Goal: Task Accomplishment & Management: Use online tool/utility

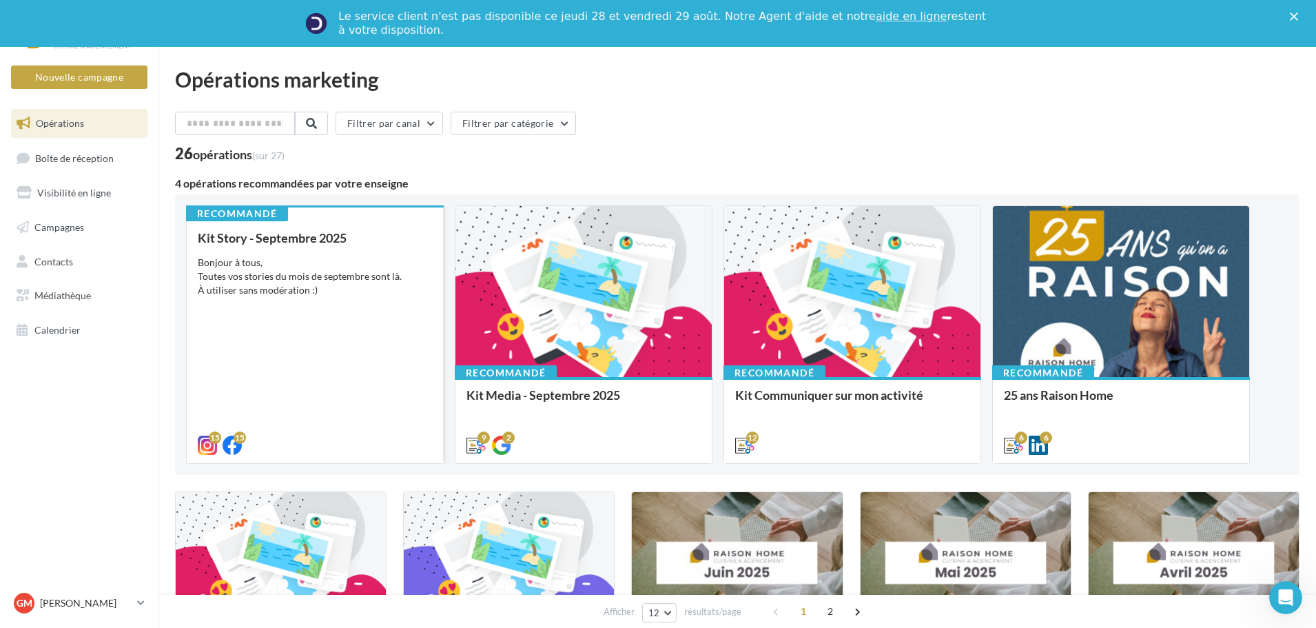
click at [318, 271] on div "Bonjour à tous, Toutes vos stories du mois de septembre sont là. À utiliser san…" at bounding box center [315, 276] width 234 height 41
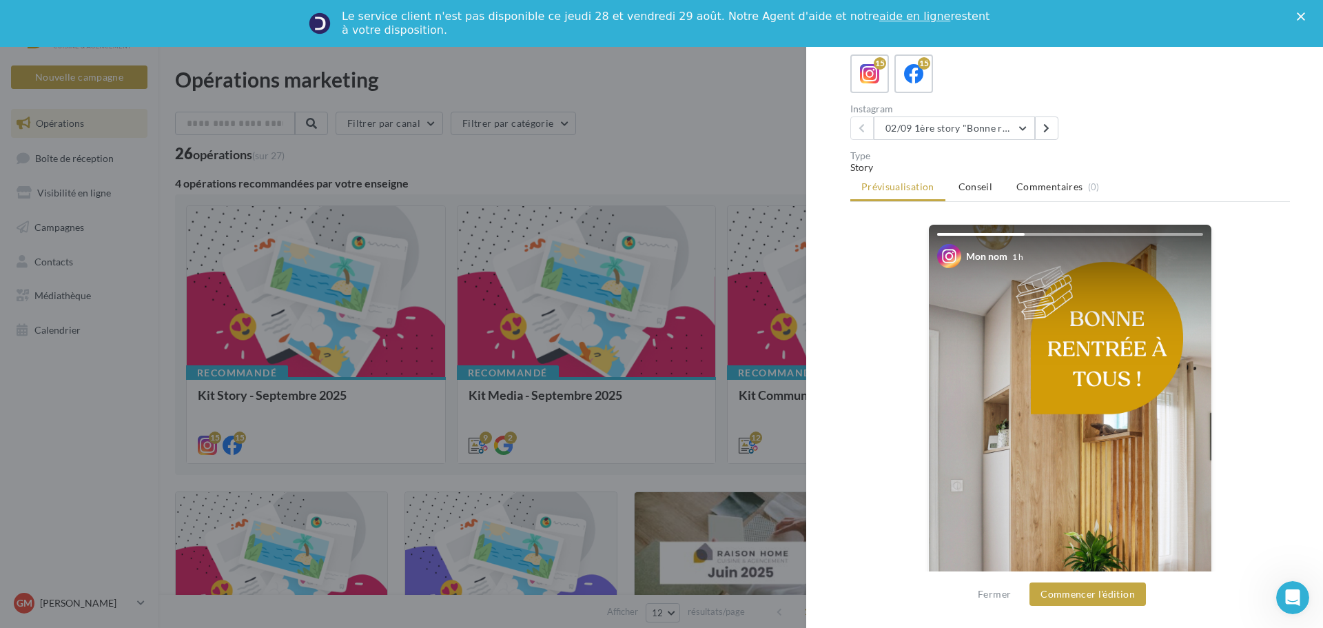
scroll to position [103, 0]
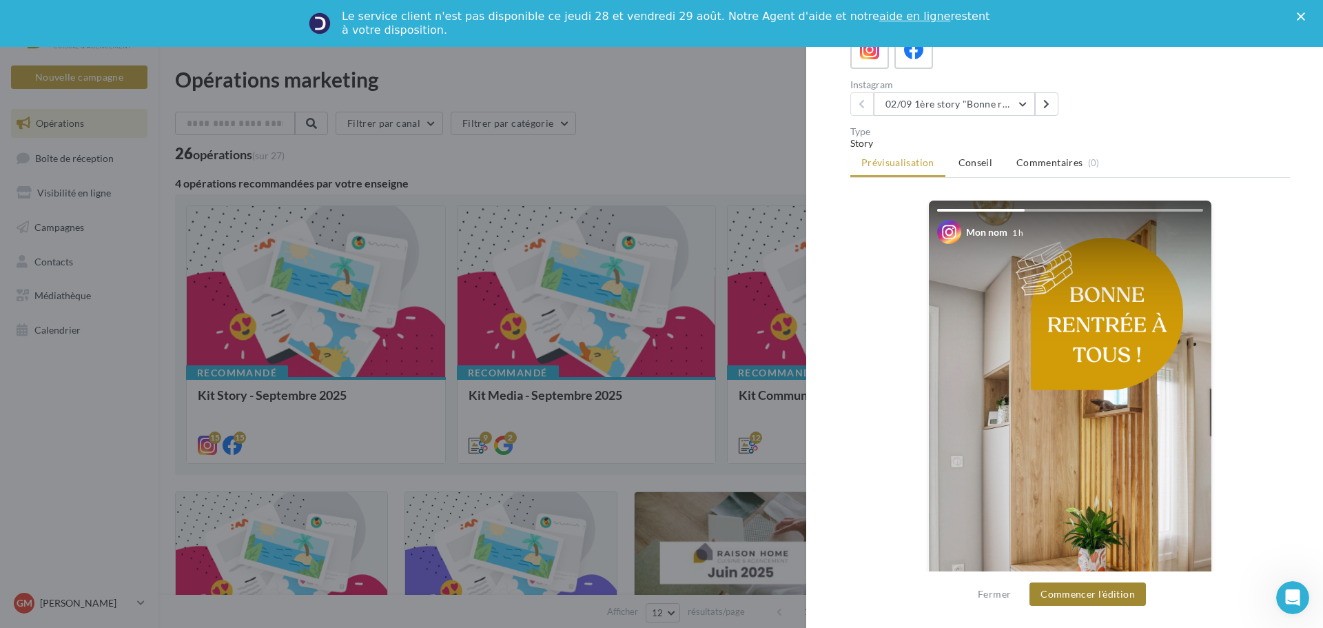
click at [1094, 598] on button "Commencer l'édition" at bounding box center [1087, 593] width 116 height 23
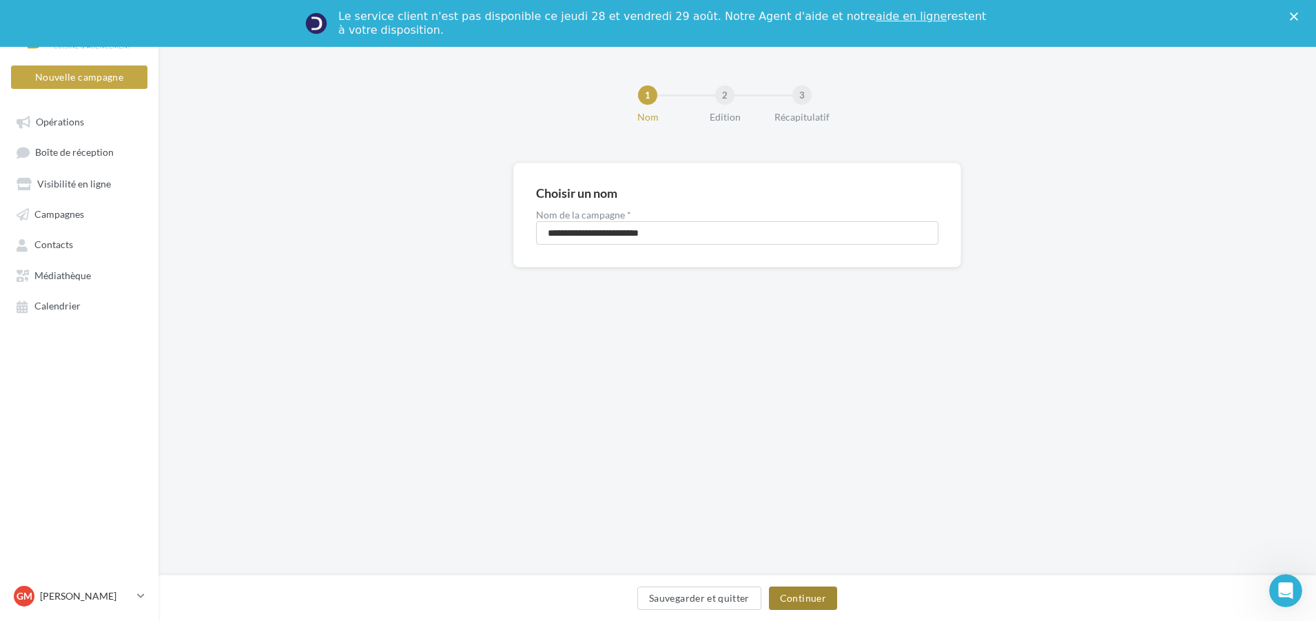
click at [787, 601] on button "Continuer" at bounding box center [803, 597] width 68 height 23
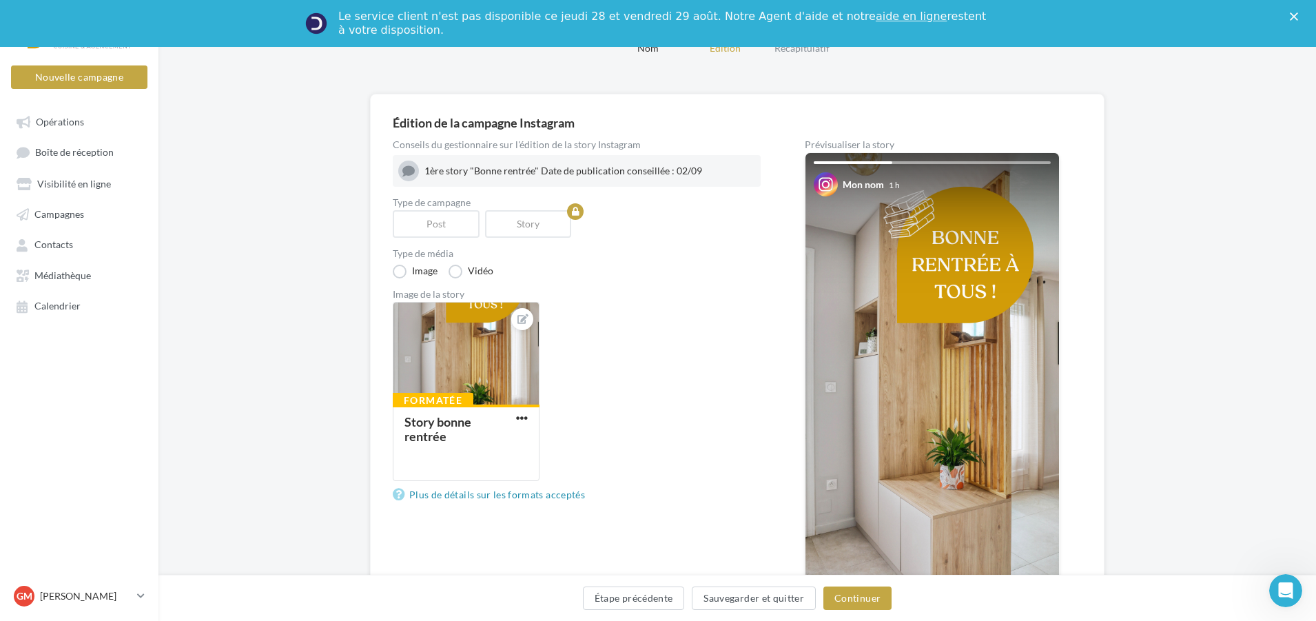
scroll to position [138, 0]
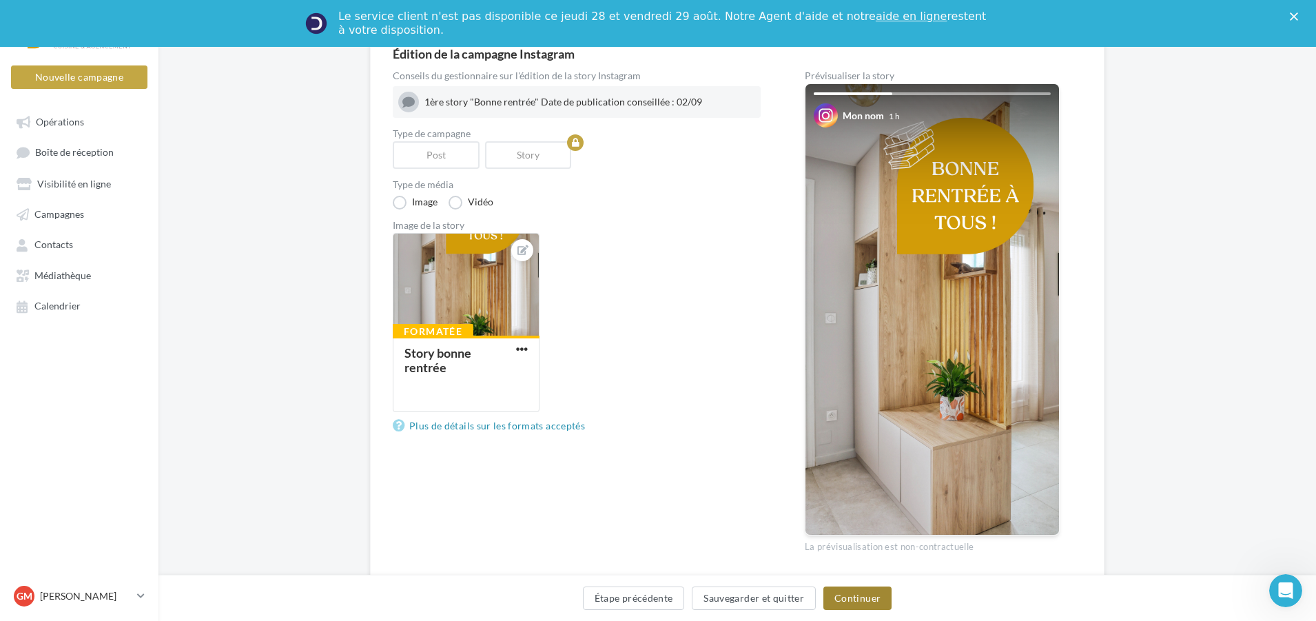
click at [869, 604] on button "Continuer" at bounding box center [857, 597] width 68 height 23
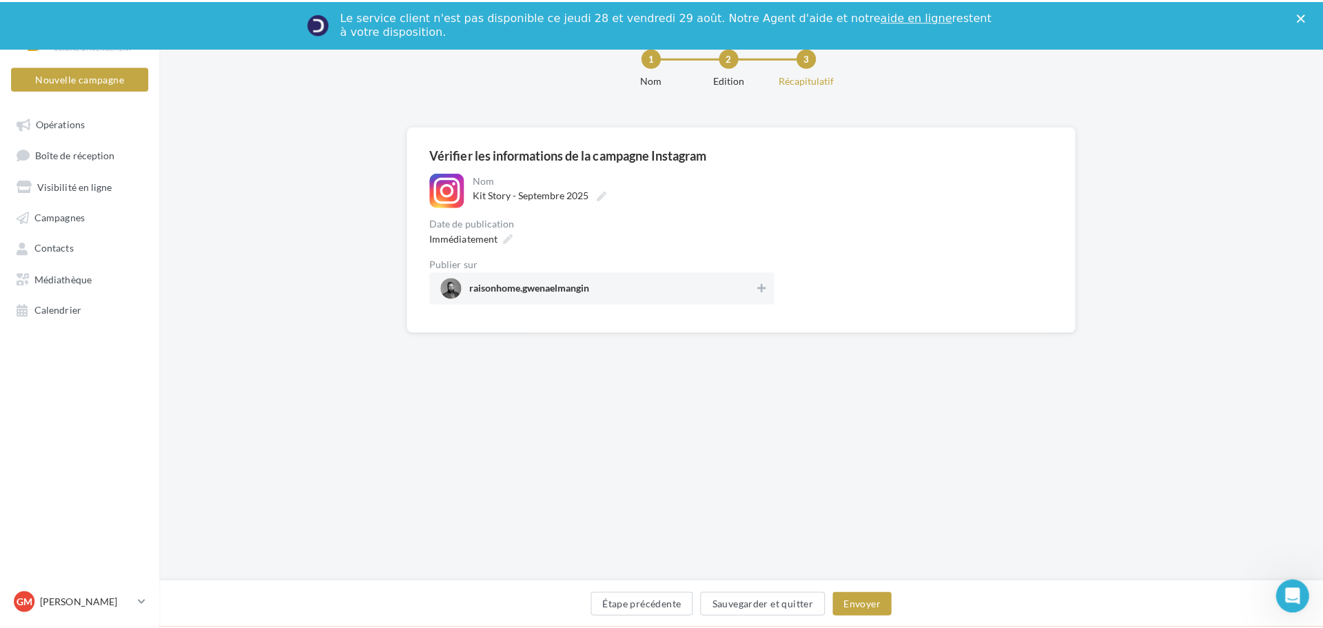
scroll to position [45, 0]
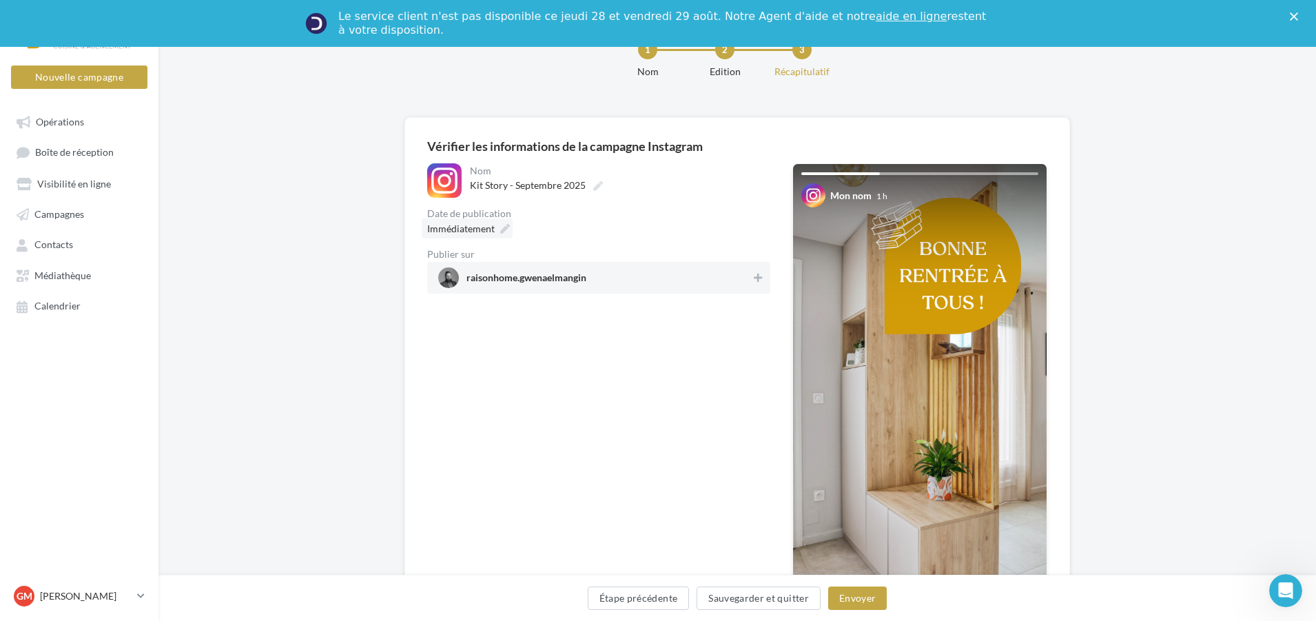
click at [500, 227] on icon at bounding box center [505, 229] width 10 height 10
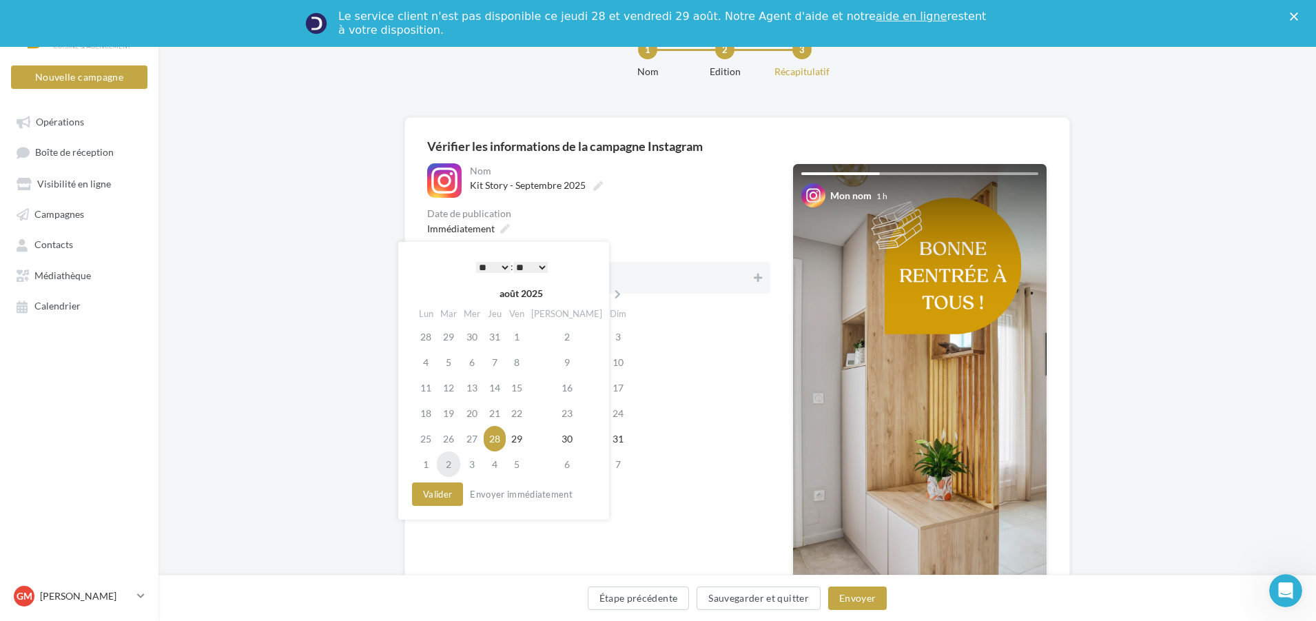
click at [453, 468] on td "2" at bounding box center [448, 463] width 23 height 25
click at [502, 271] on select "* * * * * * * * * * ** ** ** ** ** ** ** ** ** ** ** ** ** **" at bounding box center [493, 267] width 34 height 11
click at [455, 500] on button "Valider" at bounding box center [437, 493] width 51 height 23
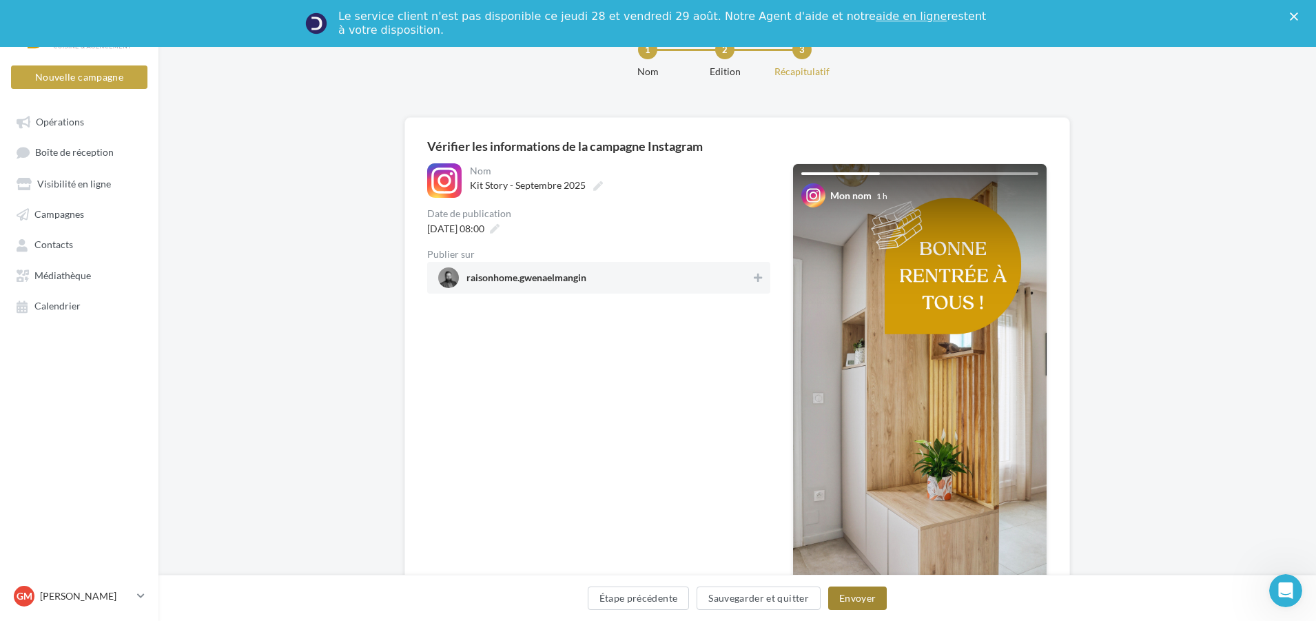
click at [857, 605] on button "Envoyer" at bounding box center [857, 597] width 59 height 23
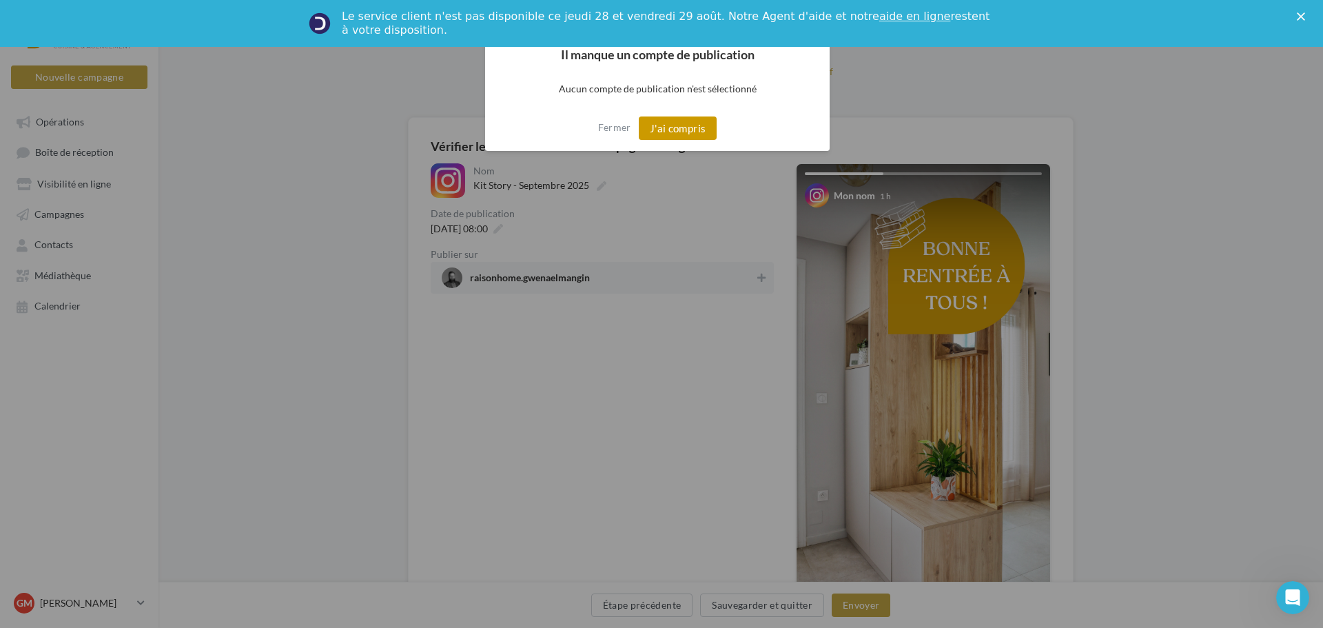
click at [676, 135] on button "J'ai compris" at bounding box center [678, 127] width 79 height 23
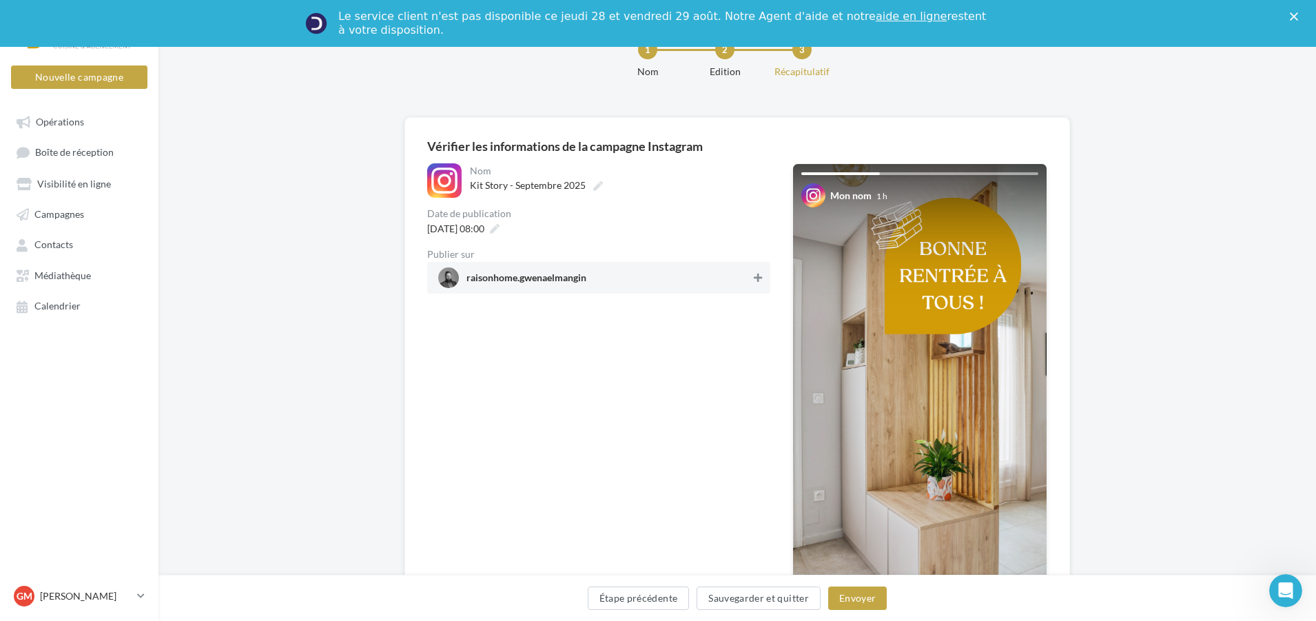
click at [759, 279] on icon at bounding box center [758, 278] width 8 height 10
click at [858, 602] on button "Envoyer" at bounding box center [857, 597] width 59 height 23
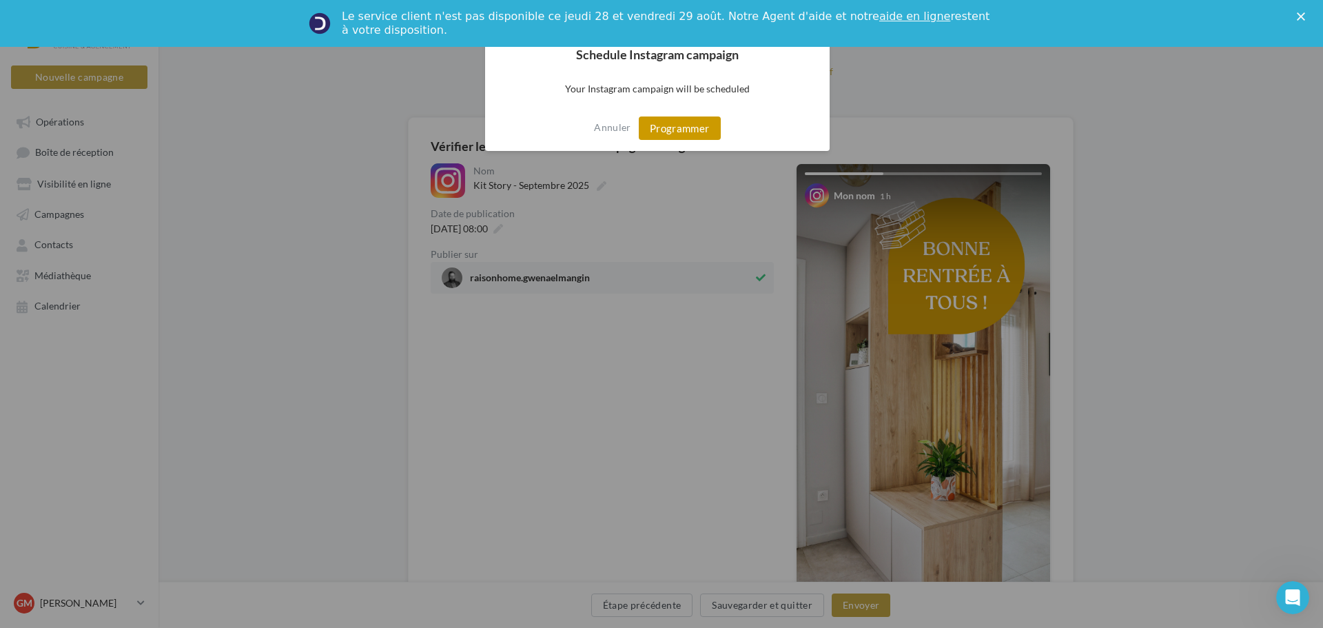
click at [663, 132] on button "Programmer" at bounding box center [680, 127] width 82 height 23
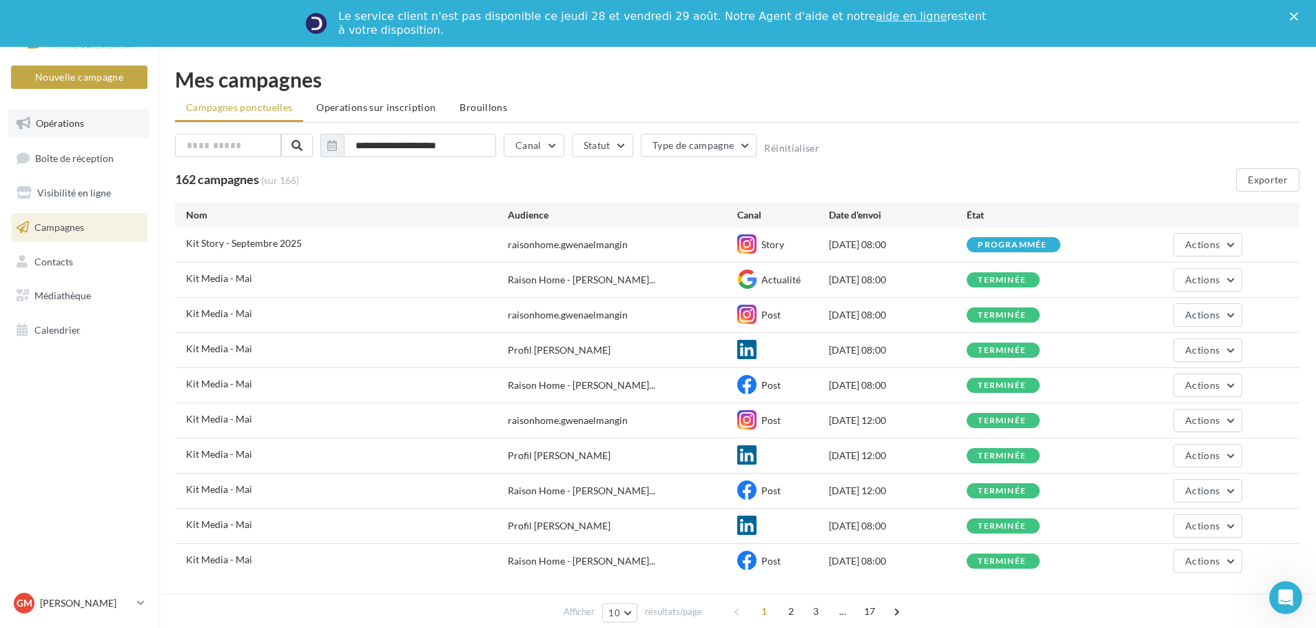
click at [83, 127] on span "Opérations" at bounding box center [60, 123] width 48 height 12
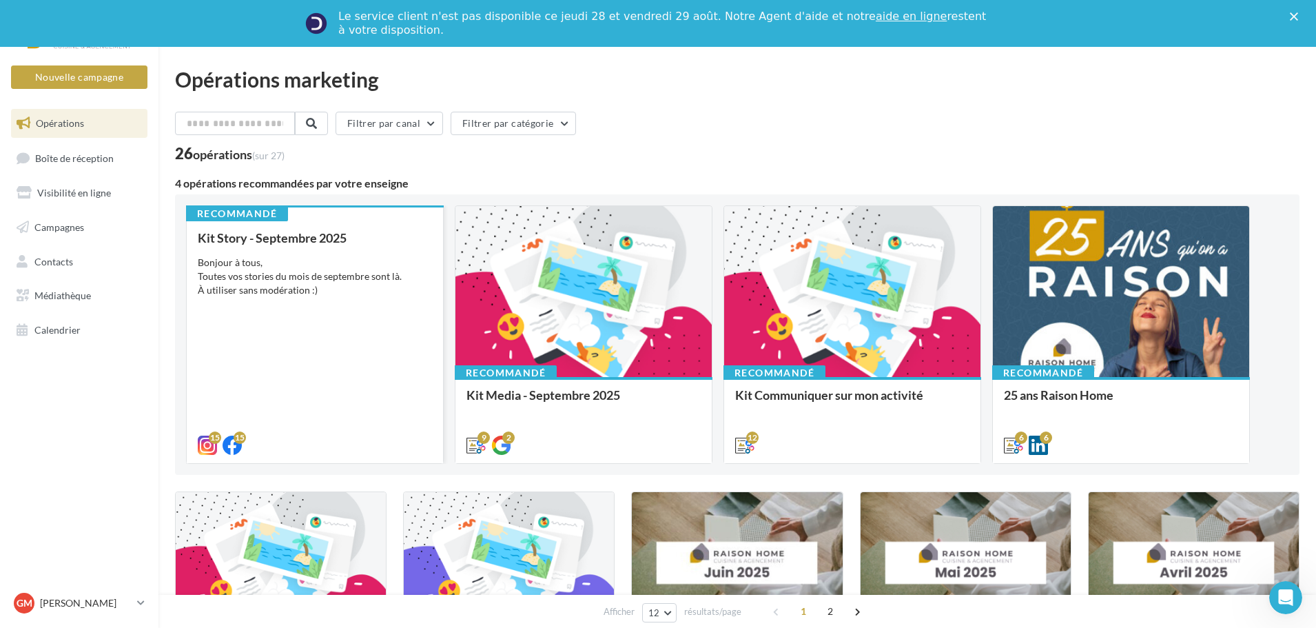
click at [299, 254] on div "Kit Story - Septembre 2025 Bonjour à tous, Toutes vos stories du mois de septem…" at bounding box center [315, 341] width 234 height 220
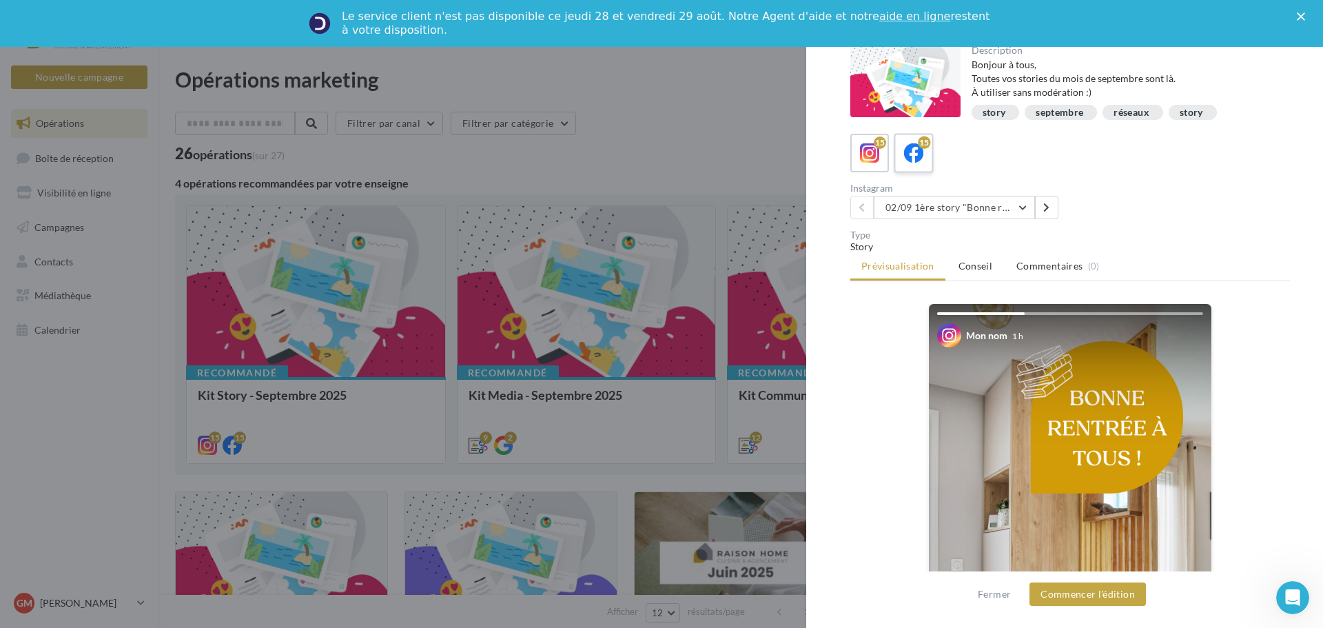
click at [914, 156] on icon at bounding box center [914, 153] width 20 height 20
click at [1104, 595] on button "Commencer l'édition" at bounding box center [1087, 593] width 116 height 23
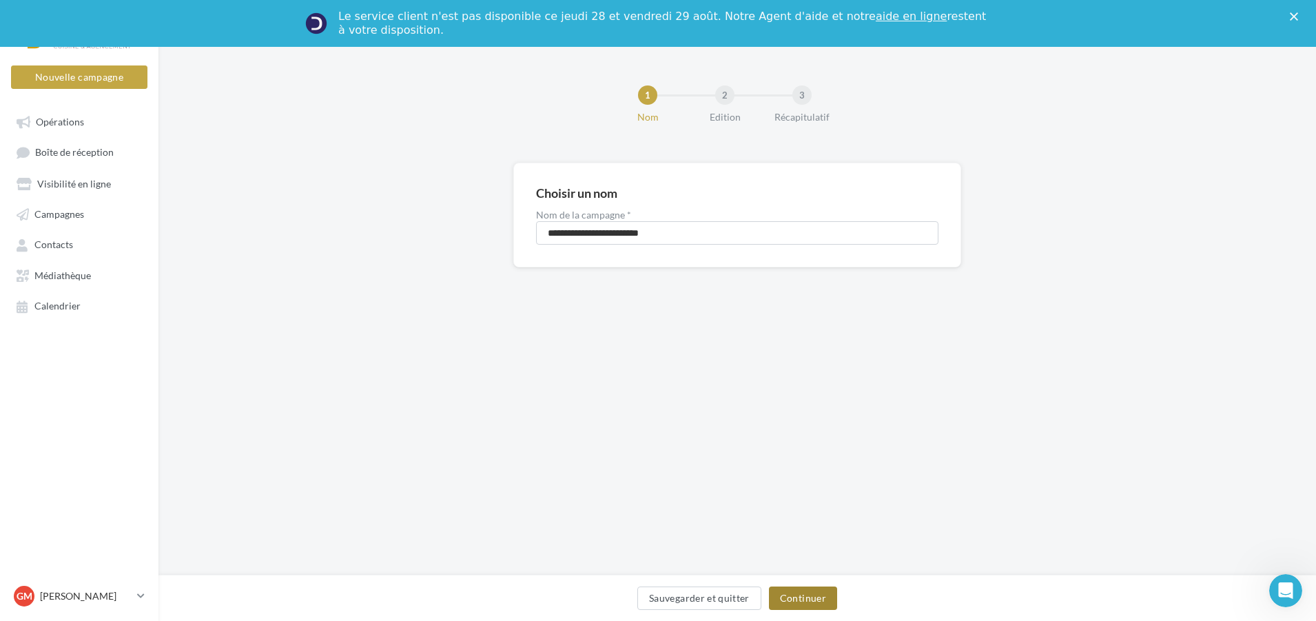
click at [815, 598] on button "Continuer" at bounding box center [803, 597] width 68 height 23
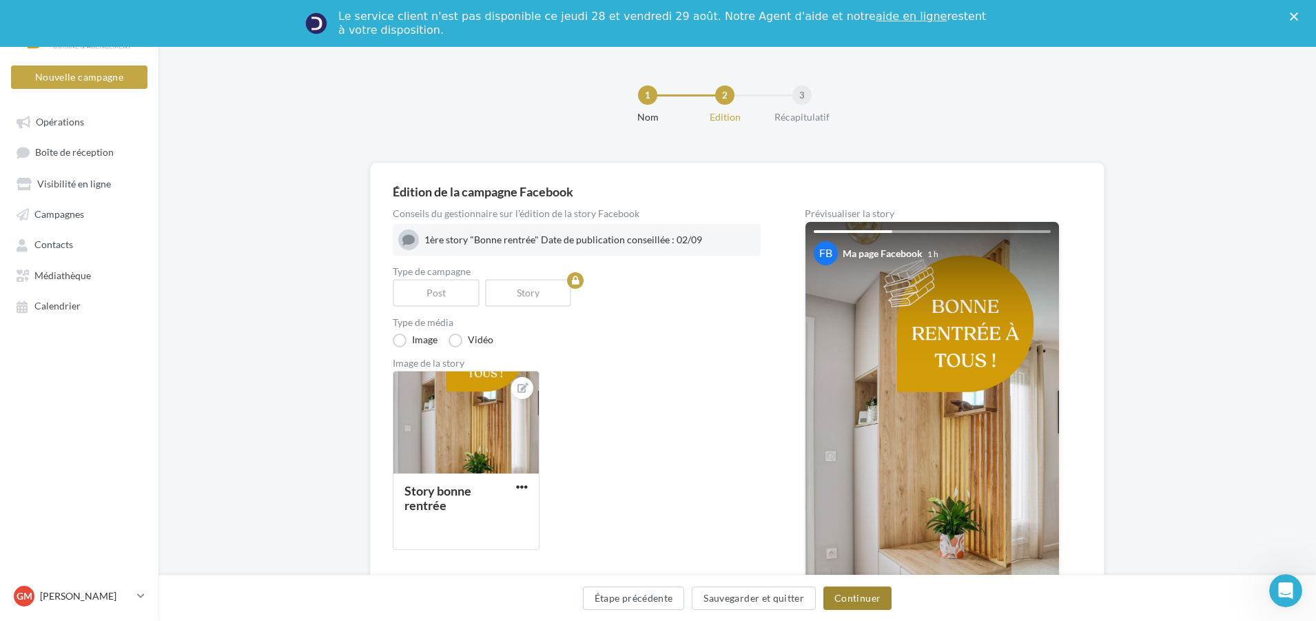
click at [854, 601] on button "Continuer" at bounding box center [857, 597] width 68 height 23
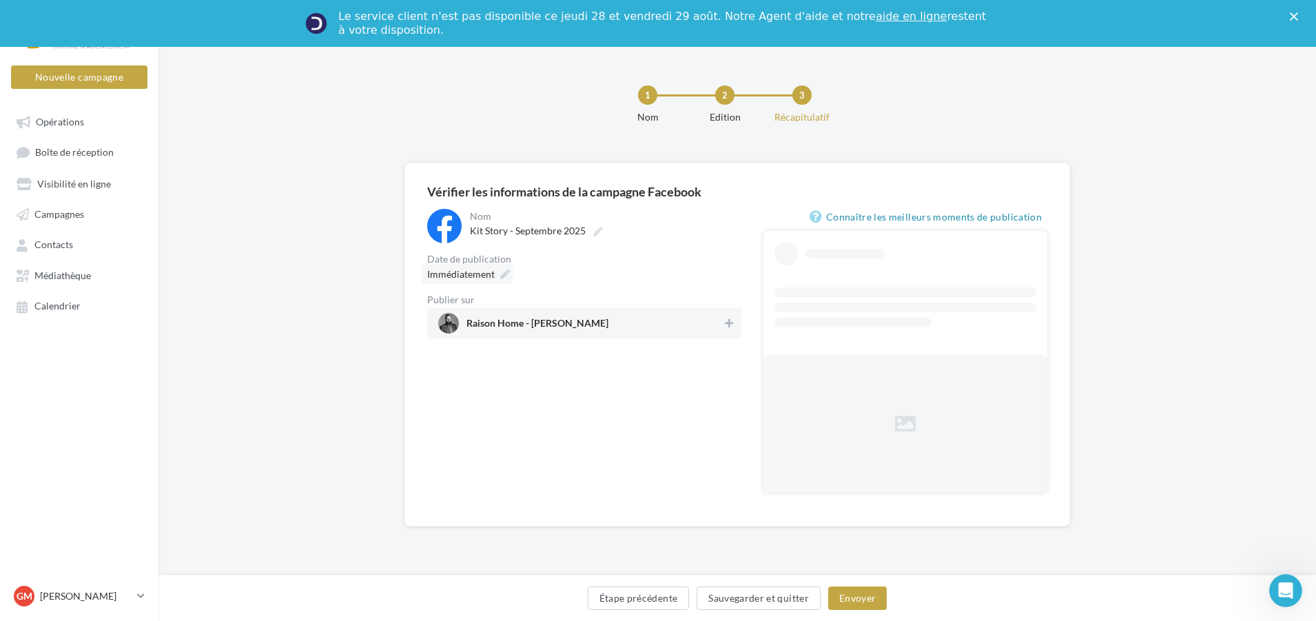
click at [500, 277] on icon at bounding box center [505, 274] width 10 height 10
type input "**********"
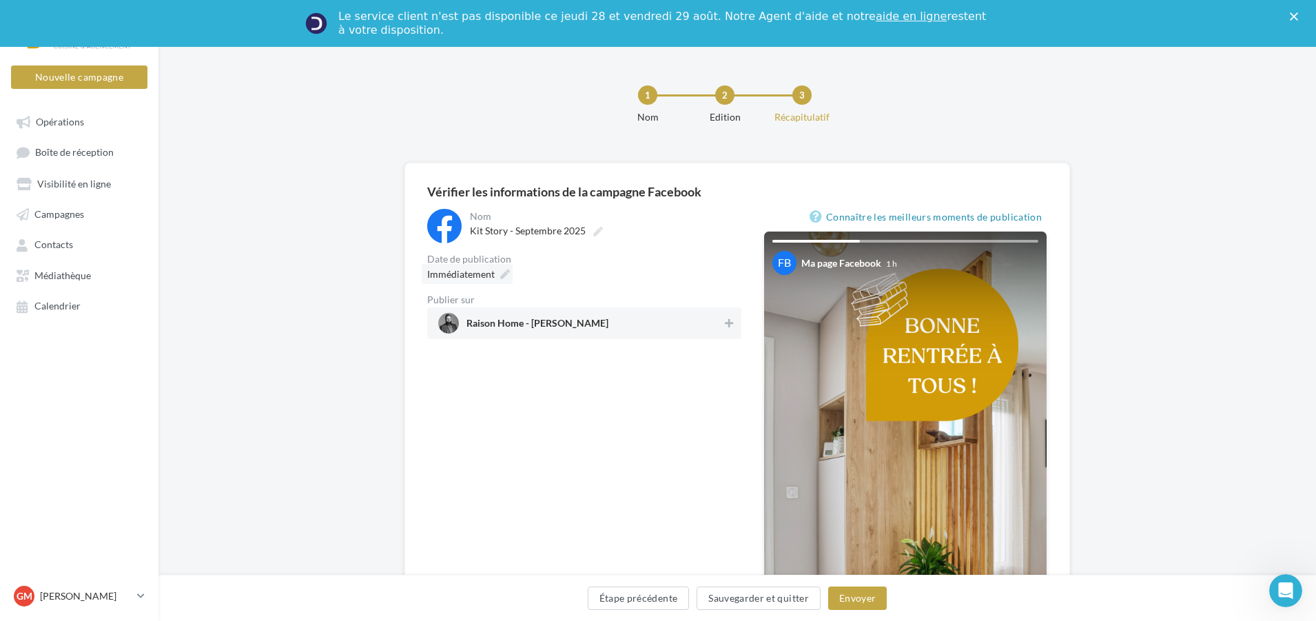
click at [511, 276] on div "Immédiatement" at bounding box center [467, 274] width 91 height 20
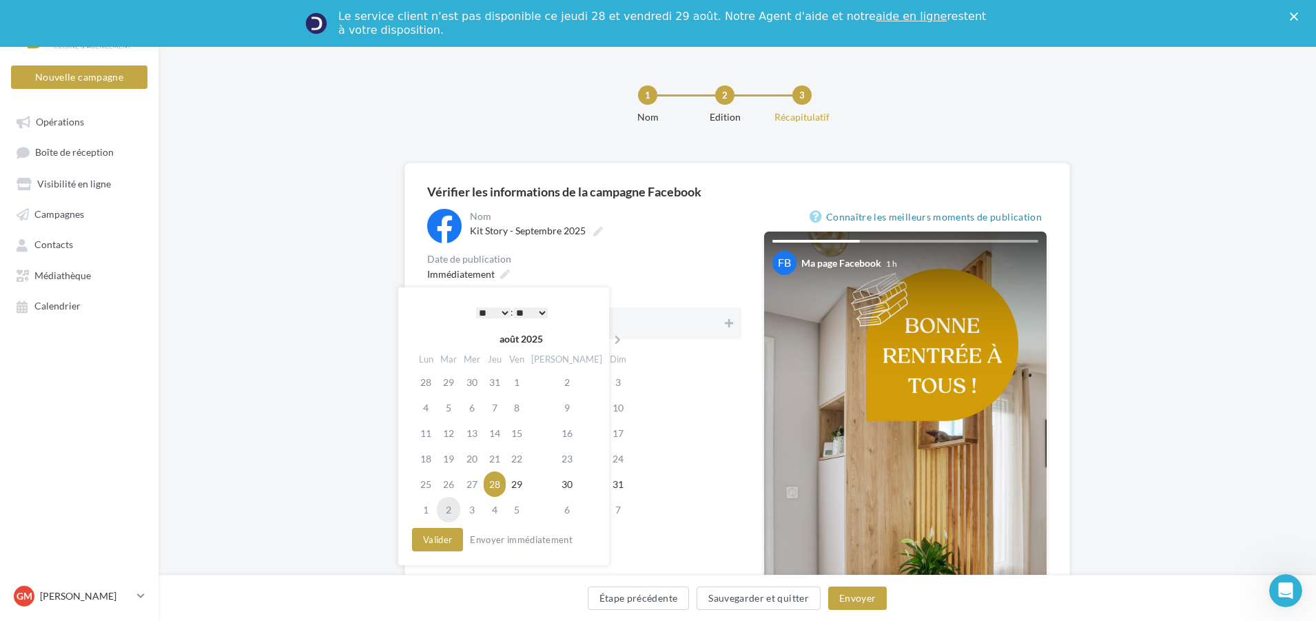
click at [456, 511] on td "2" at bounding box center [448, 509] width 23 height 25
click at [487, 317] on select "* * * * * * * * * * ** ** ** ** ** ** ** ** ** ** ** ** ** **" at bounding box center [493, 312] width 34 height 11
click at [637, 280] on div "Immédiatement" at bounding box center [584, 274] width 314 height 20
click at [714, 410] on div "**********" at bounding box center [584, 481] width 314 height 544
click at [448, 544] on button "Valider" at bounding box center [437, 539] width 51 height 23
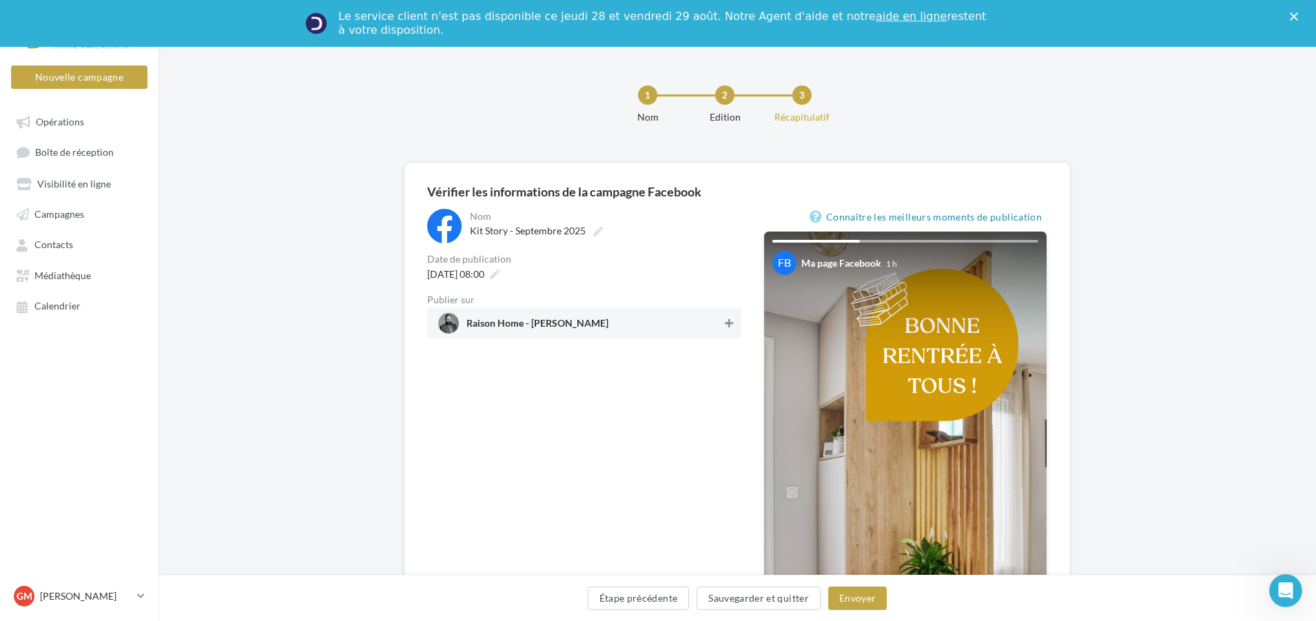
click at [729, 324] on icon at bounding box center [729, 323] width 8 height 10
click at [868, 602] on button "Envoyer" at bounding box center [857, 597] width 59 height 23
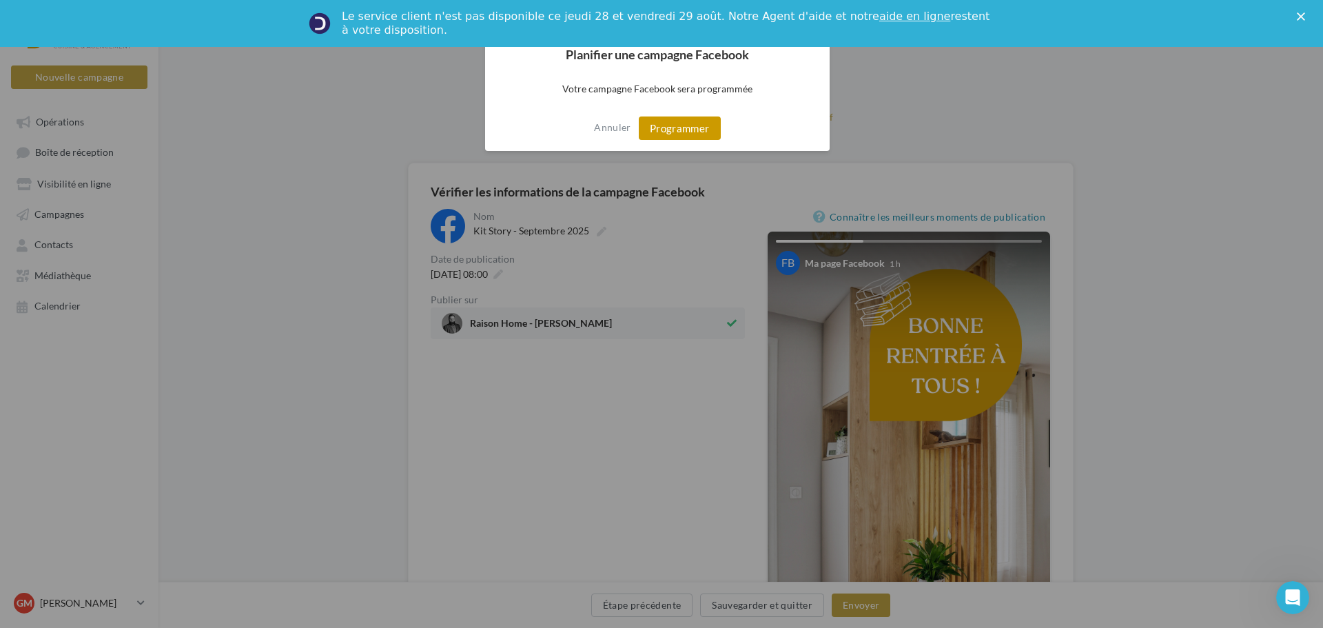
click at [672, 126] on button "Programmer" at bounding box center [680, 127] width 82 height 23
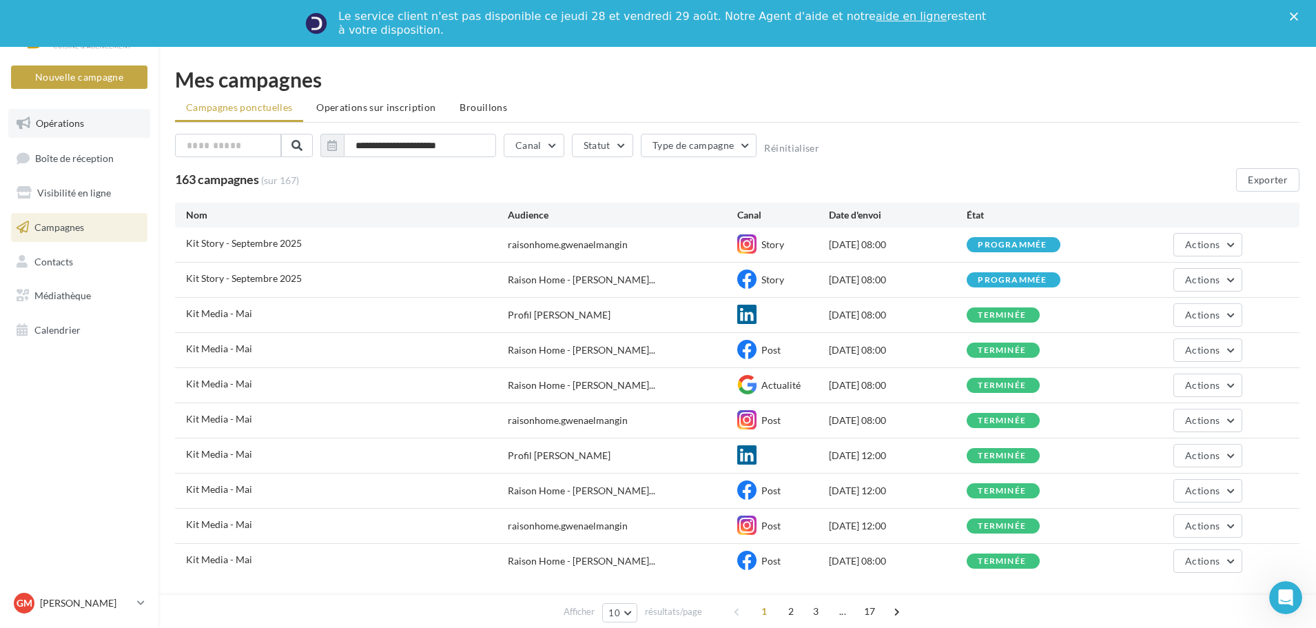
click at [78, 128] on span "Opérations" at bounding box center [60, 123] width 48 height 12
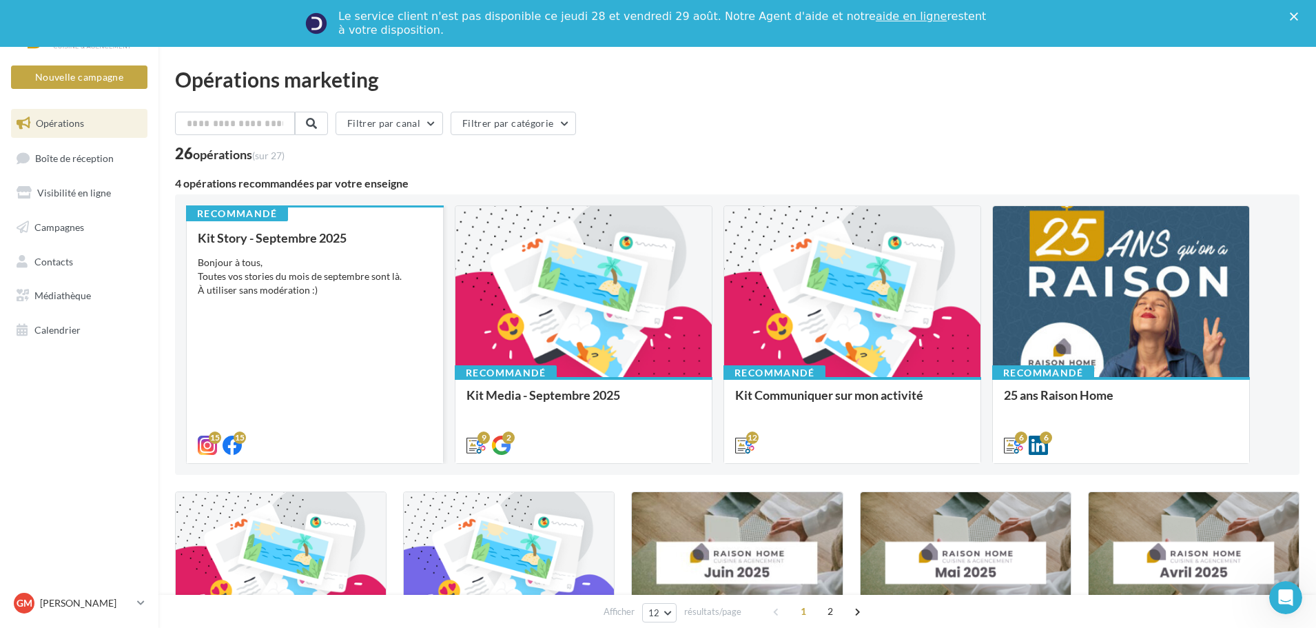
click at [304, 251] on div "Kit Story - Septembre 2025 Bonjour à tous, Toutes vos stories du mois de septem…" at bounding box center [315, 341] width 234 height 220
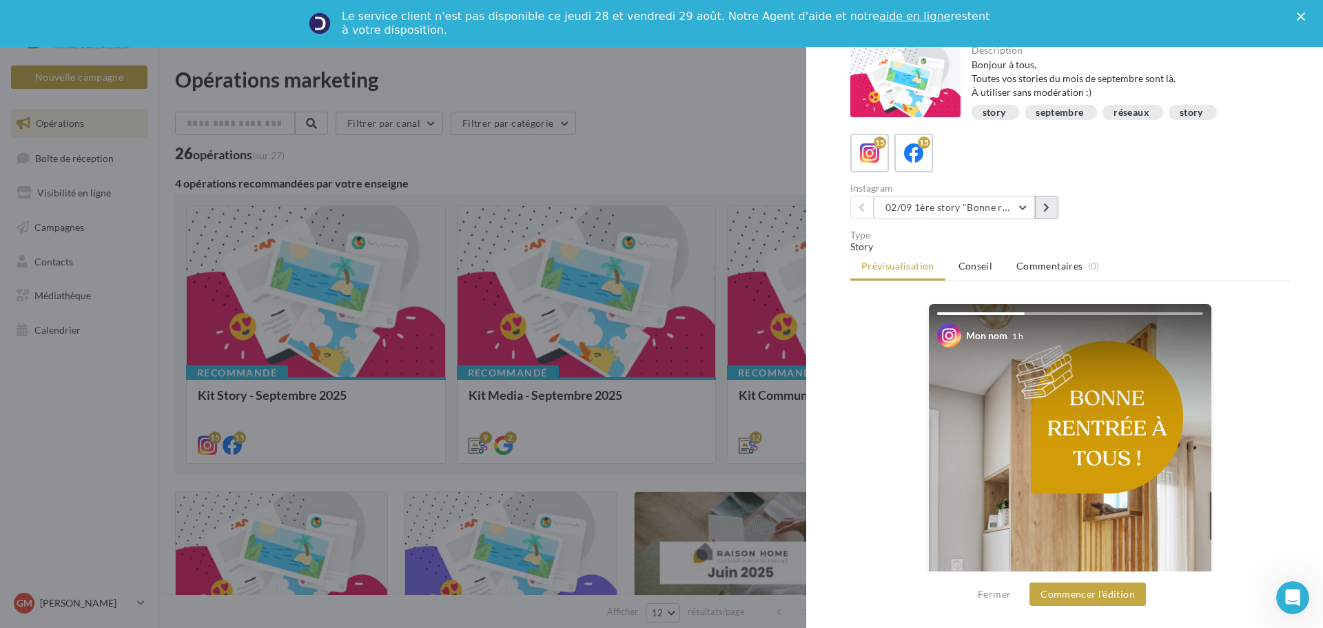
click at [1045, 211] on icon at bounding box center [1046, 208] width 6 height 10
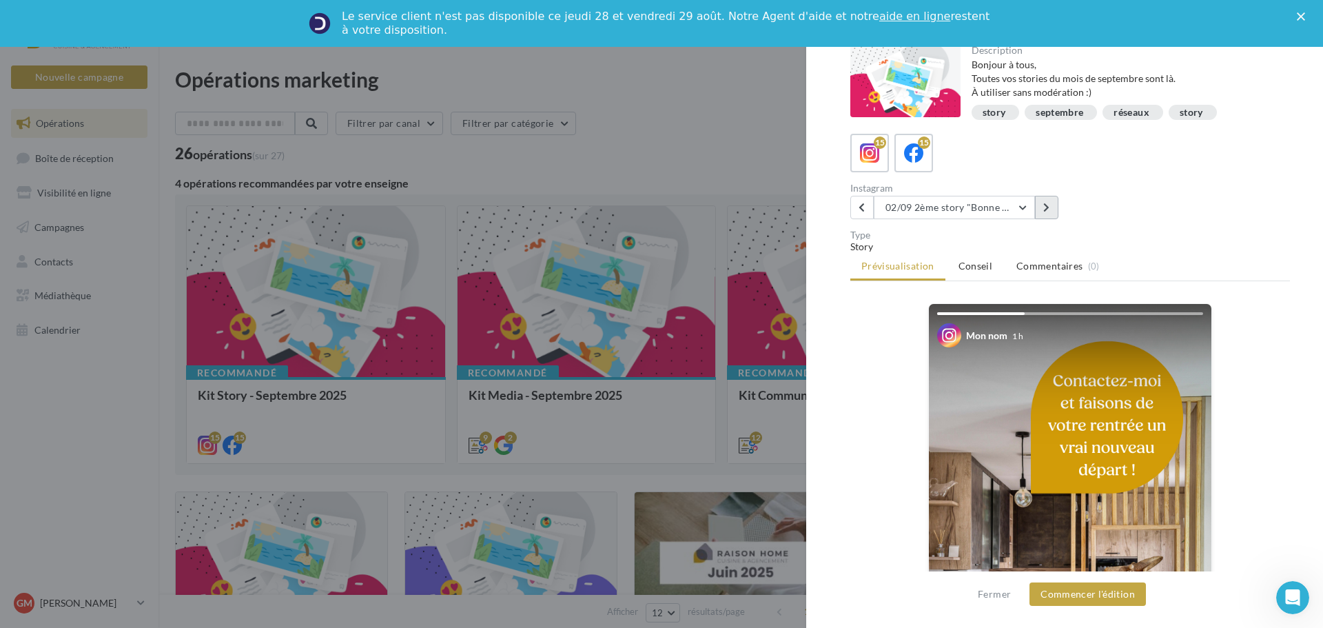
click at [1045, 211] on icon at bounding box center [1046, 208] width 6 height 10
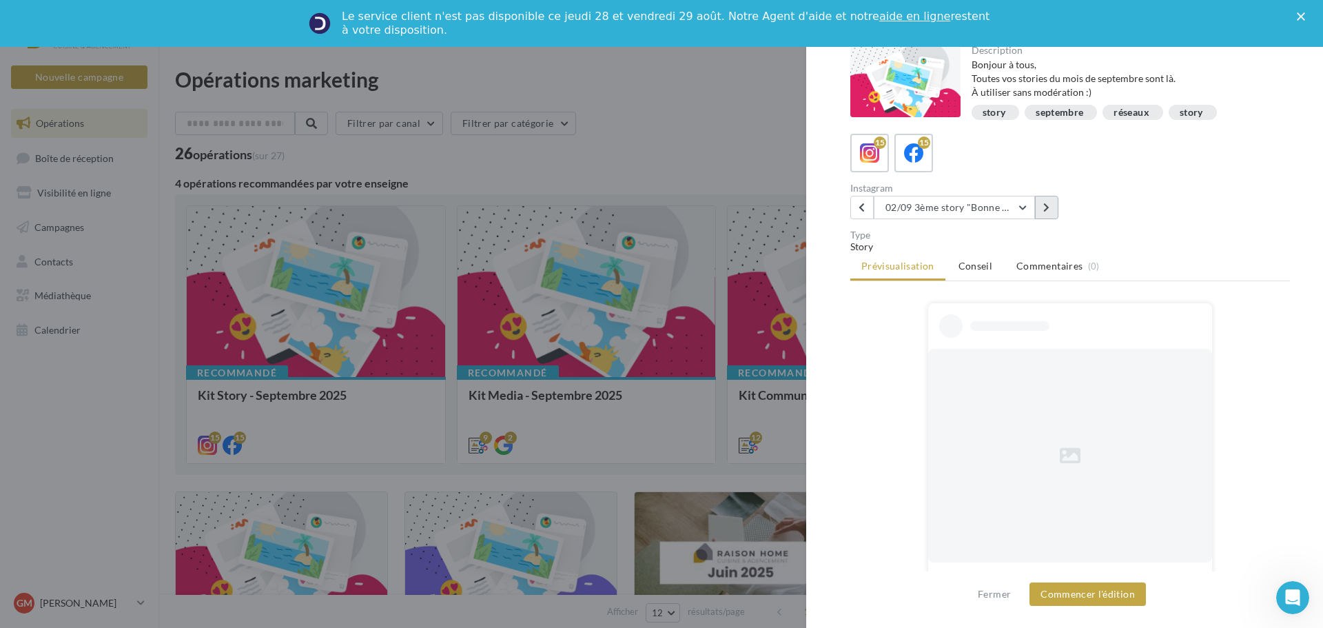
click at [1045, 211] on icon at bounding box center [1046, 208] width 6 height 10
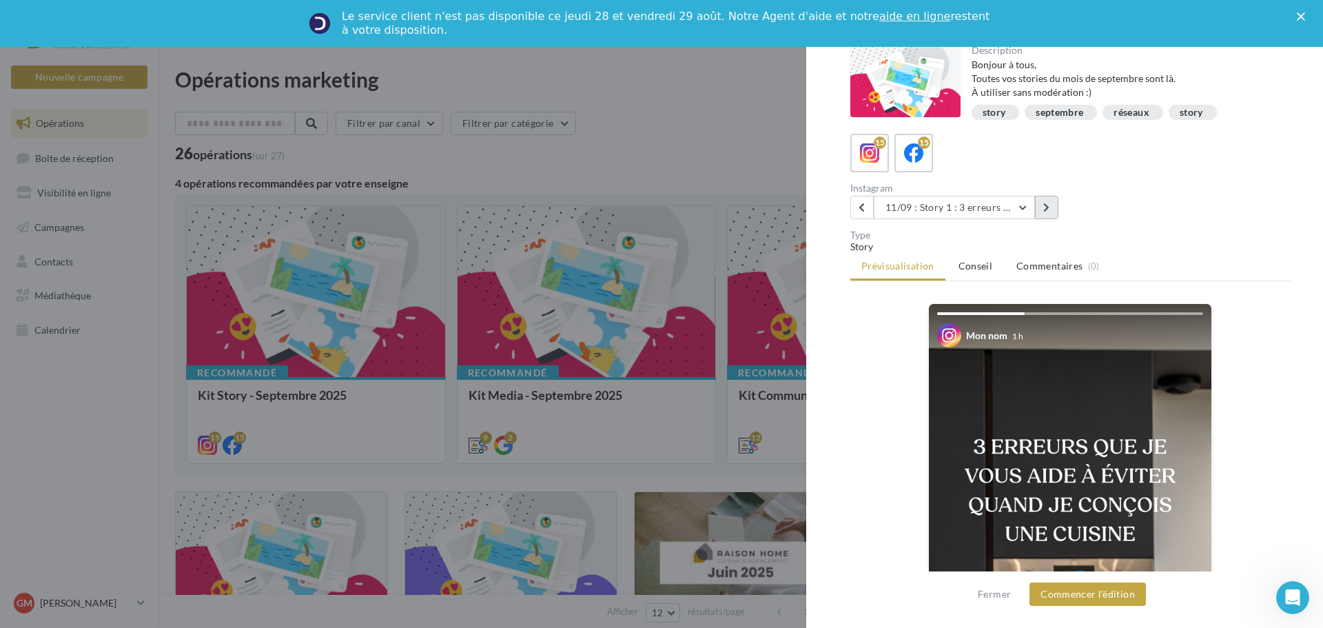
click at [1045, 211] on icon at bounding box center [1046, 208] width 6 height 10
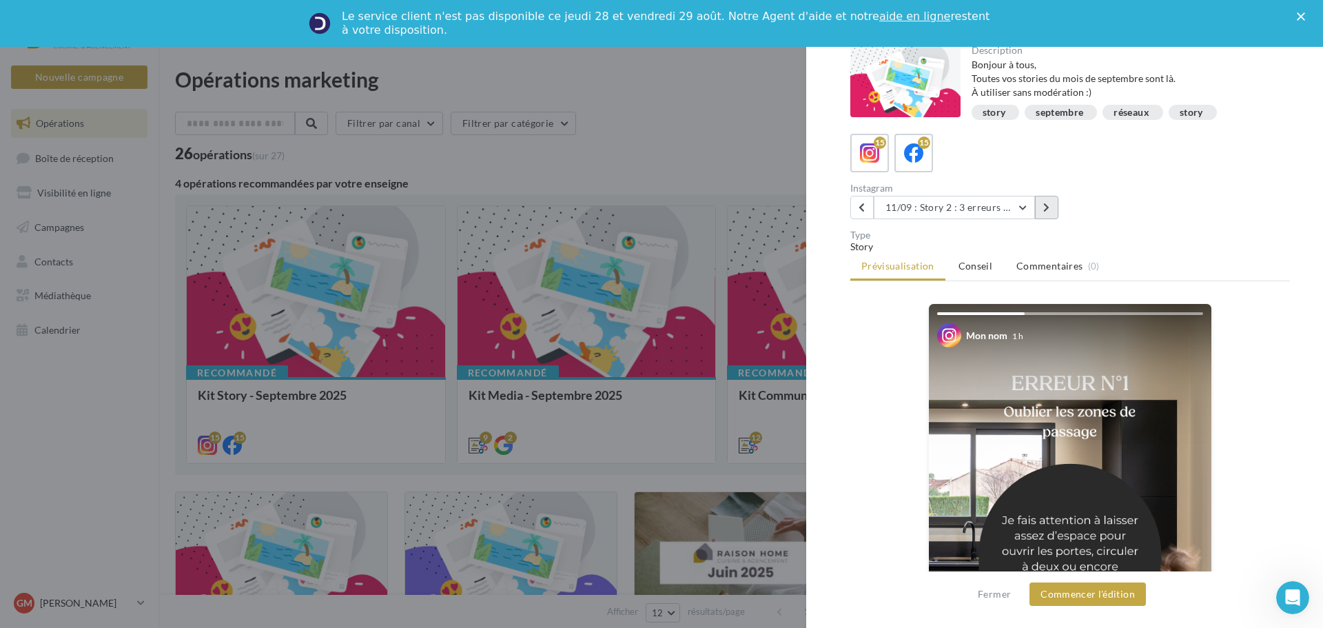
click at [1045, 211] on icon at bounding box center [1046, 208] width 6 height 10
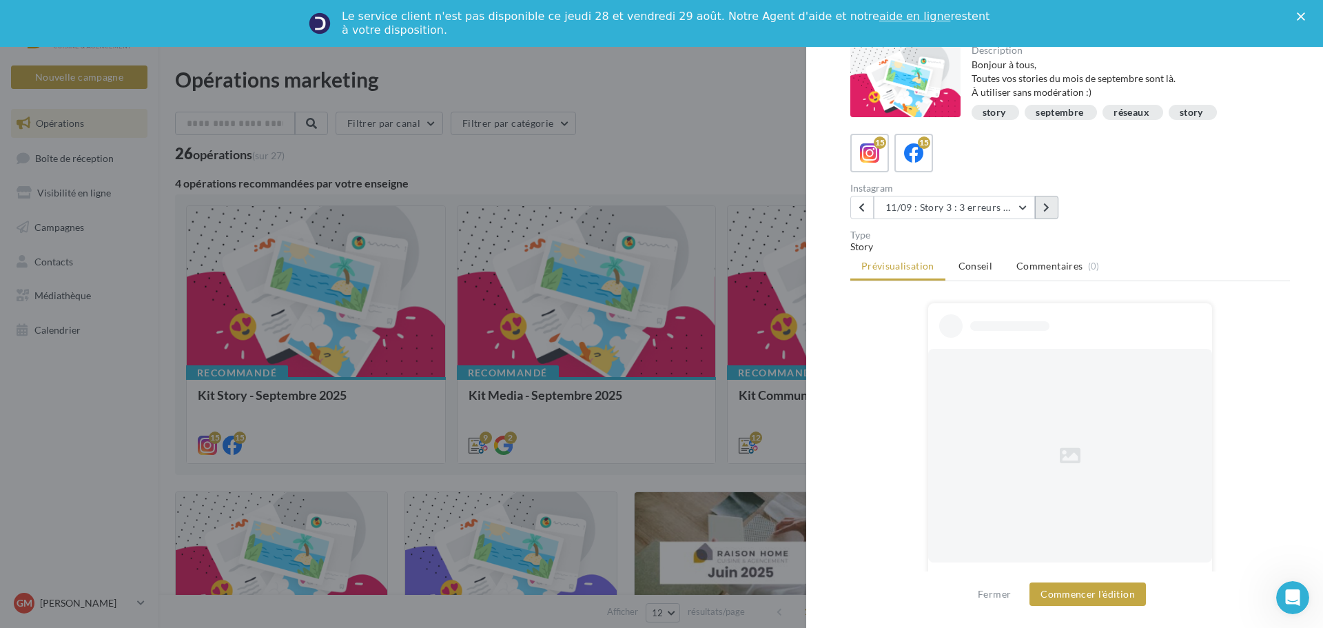
click at [1045, 211] on icon at bounding box center [1046, 208] width 6 height 10
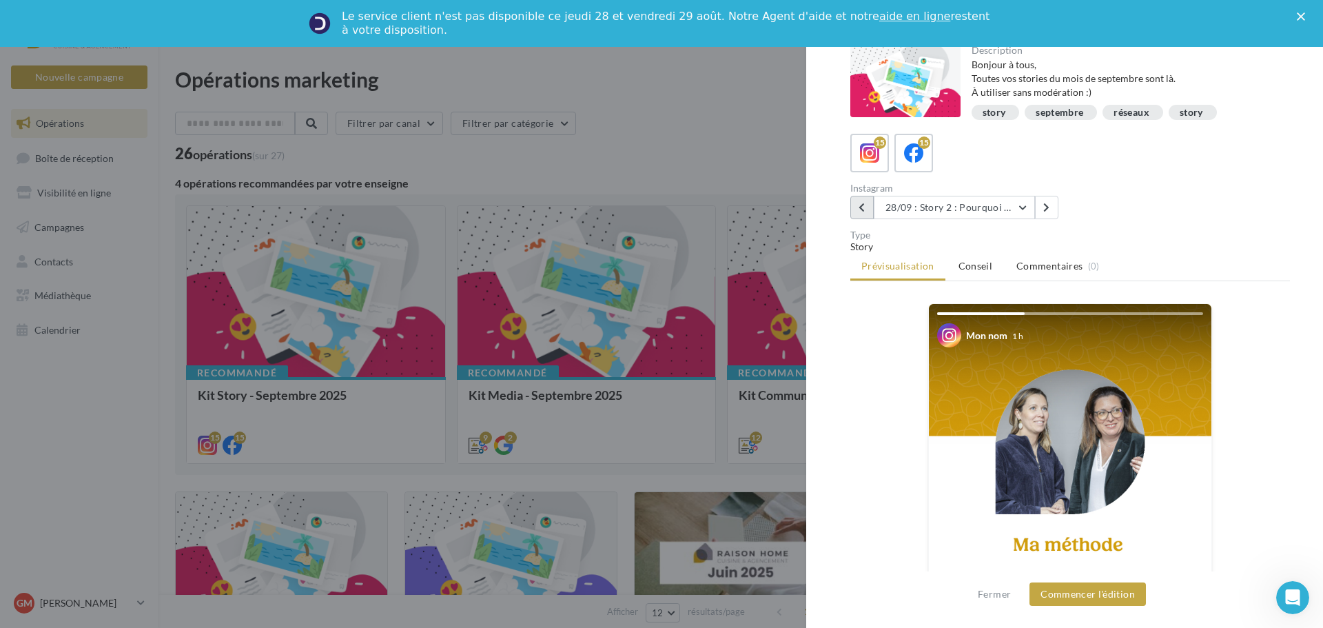
click at [859, 213] on button at bounding box center [861, 207] width 23 height 23
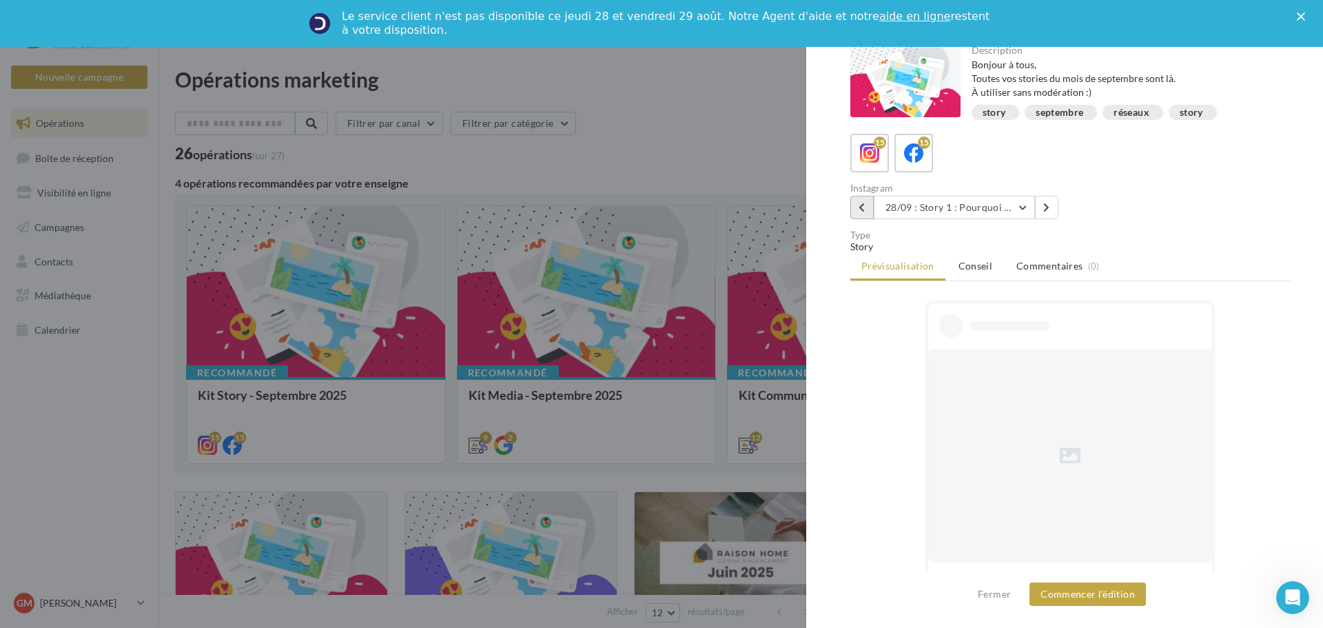
click at [859, 213] on button at bounding box center [861, 207] width 23 height 23
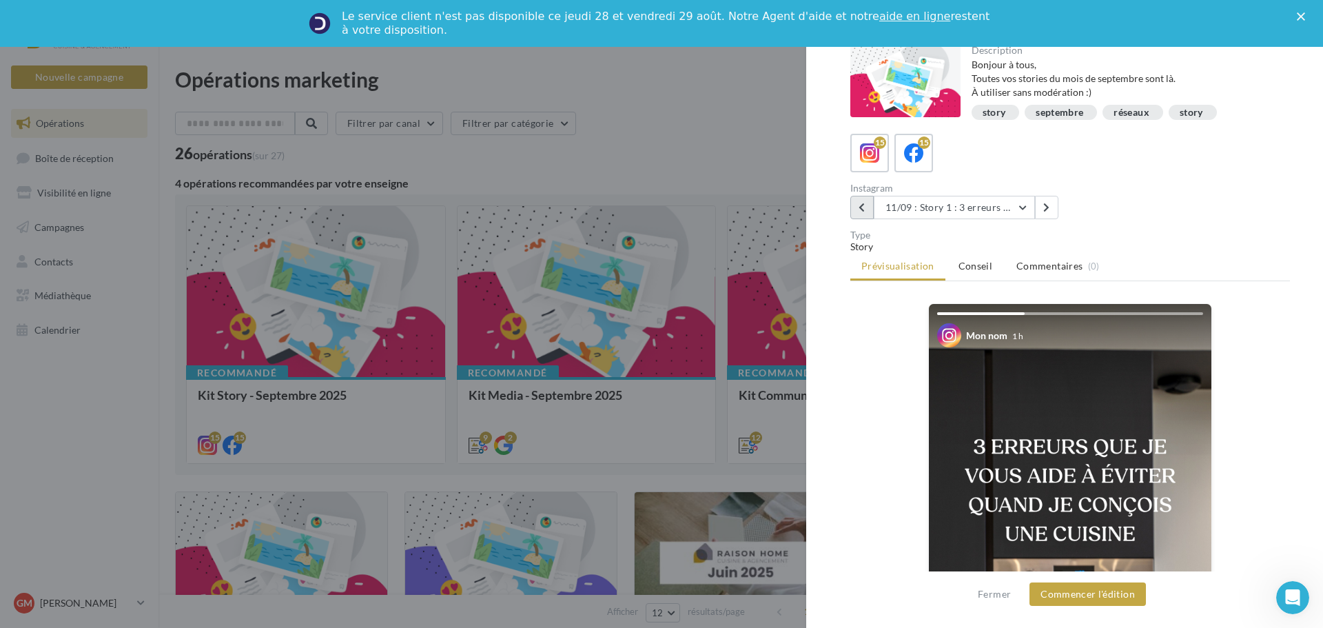
click at [859, 213] on button at bounding box center [861, 207] width 23 height 23
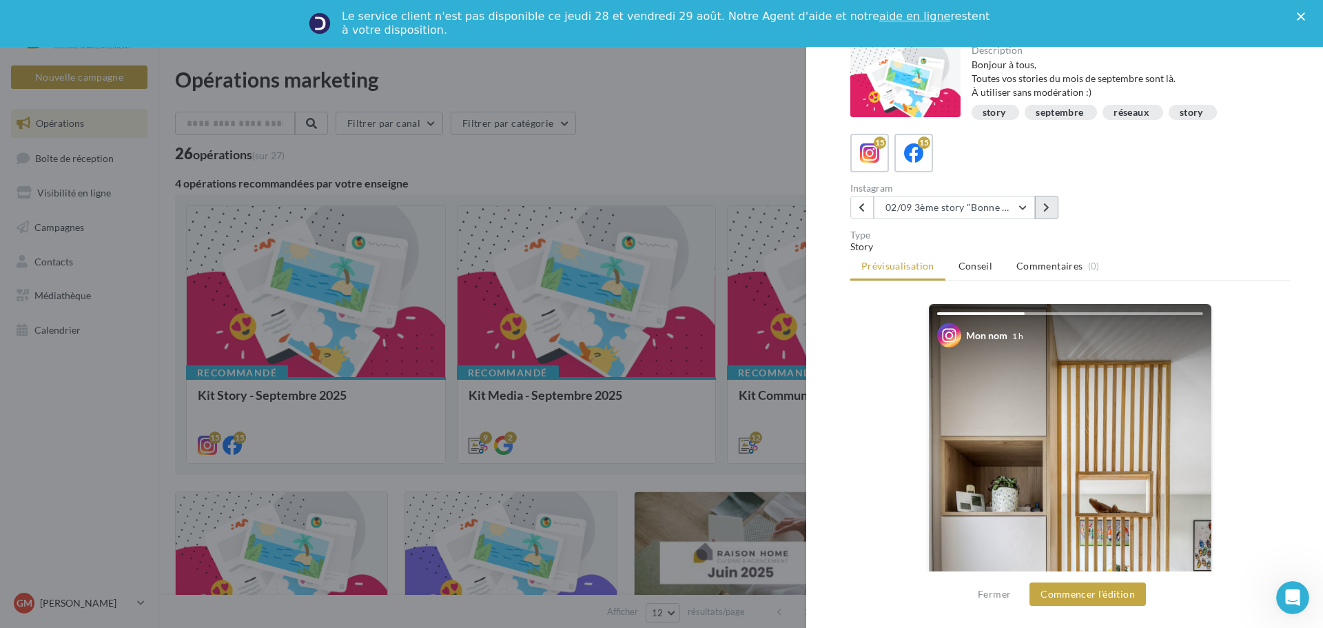
click at [1048, 216] on button at bounding box center [1046, 207] width 23 height 23
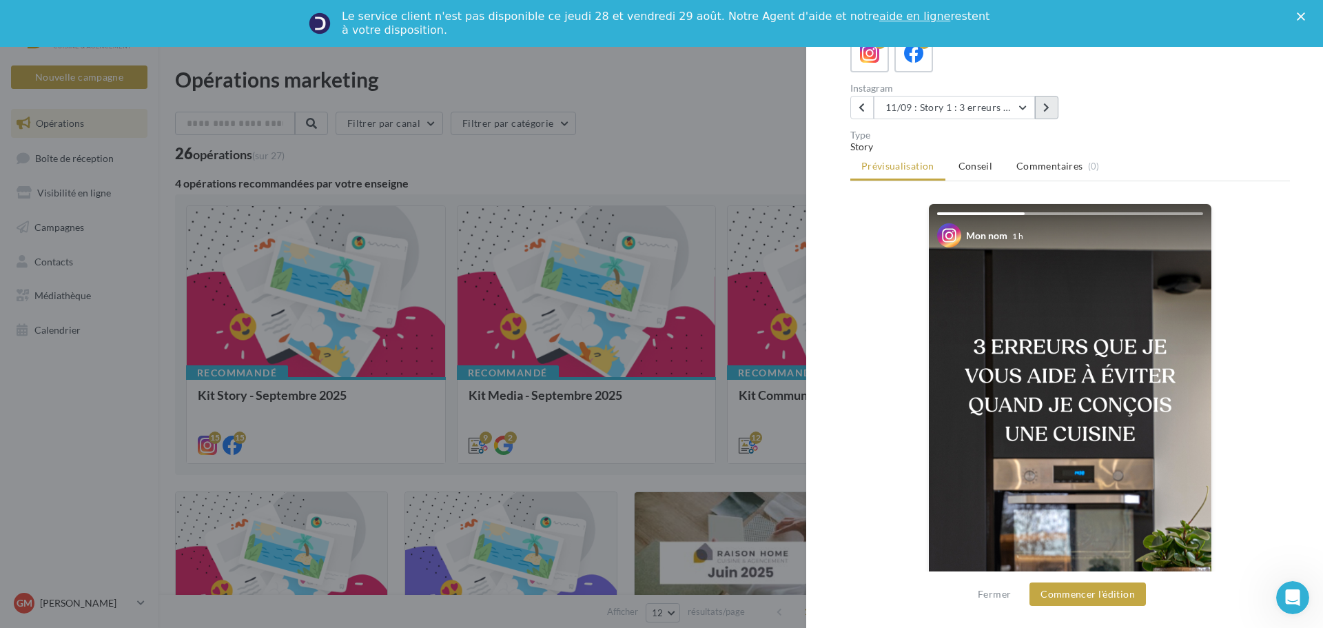
scroll to position [69, 0]
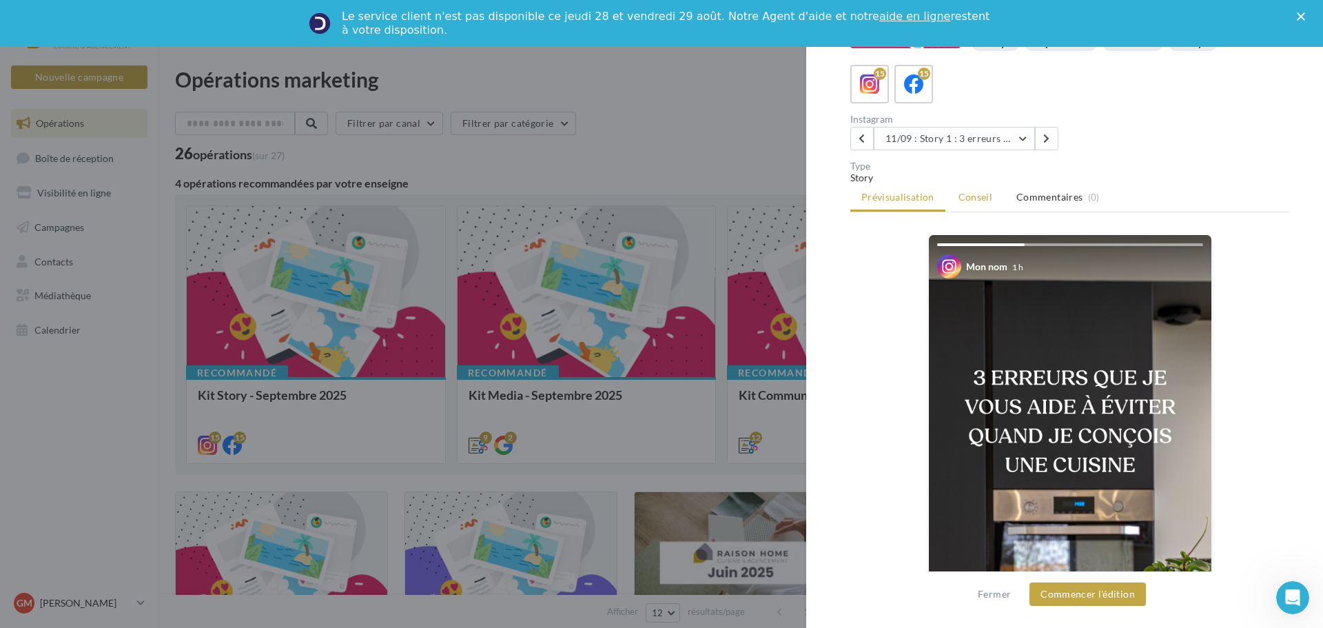
click at [980, 200] on span "Conseil" at bounding box center [975, 197] width 34 height 12
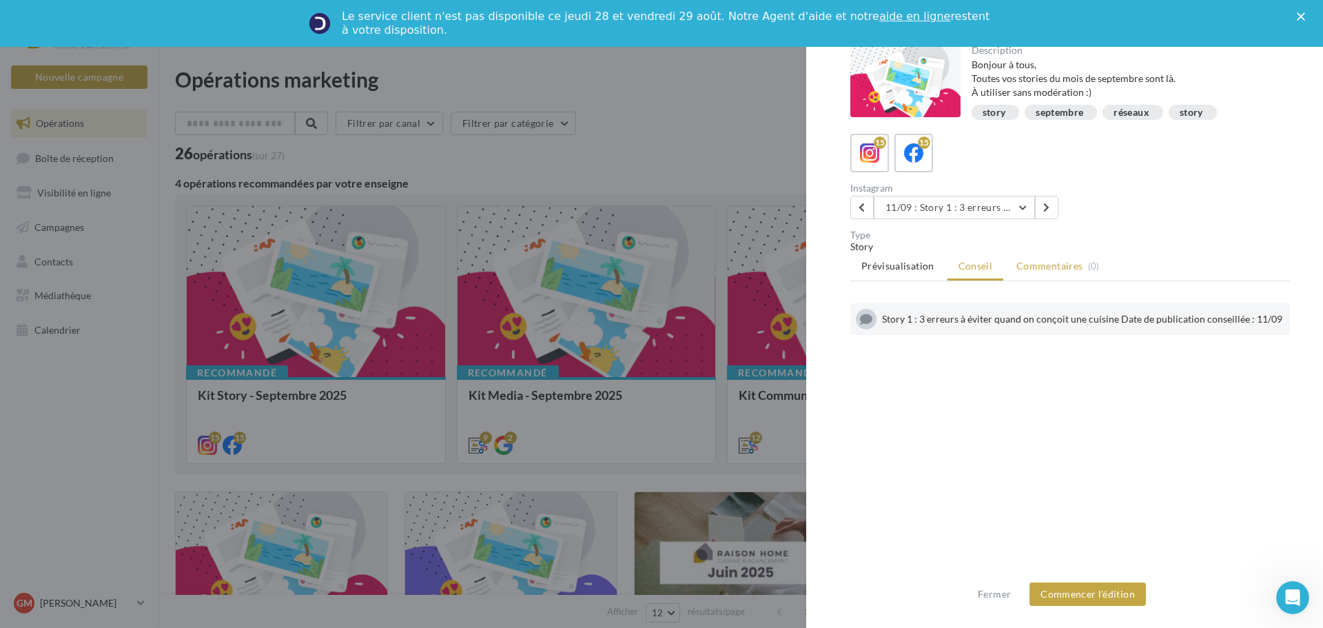
click at [1057, 259] on span "Commentaires" at bounding box center [1049, 266] width 66 height 14
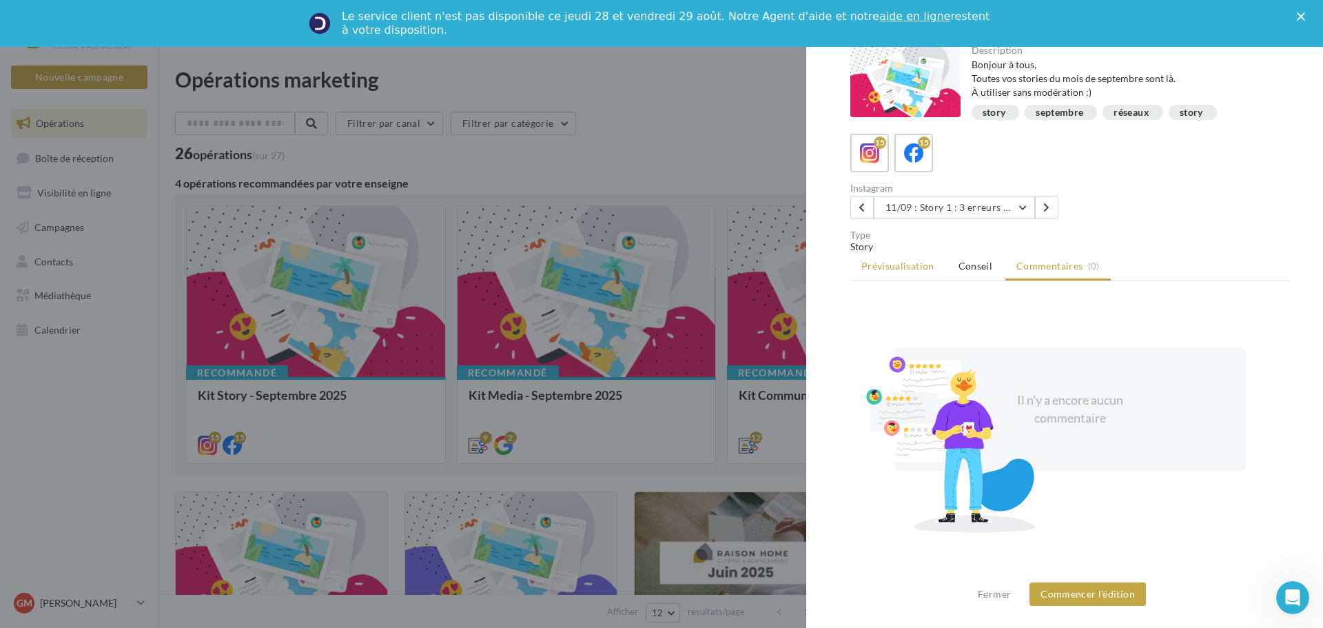
click at [909, 266] on span "Prévisualisation" at bounding box center [897, 266] width 73 height 12
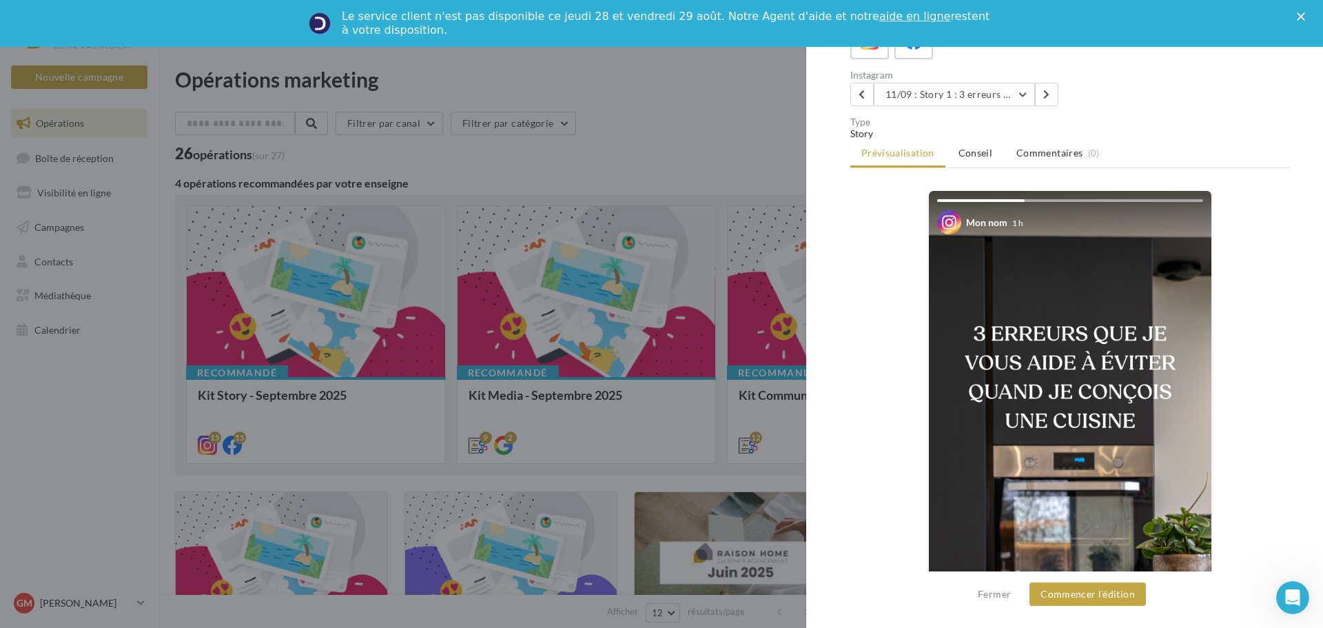
scroll to position [138, 0]
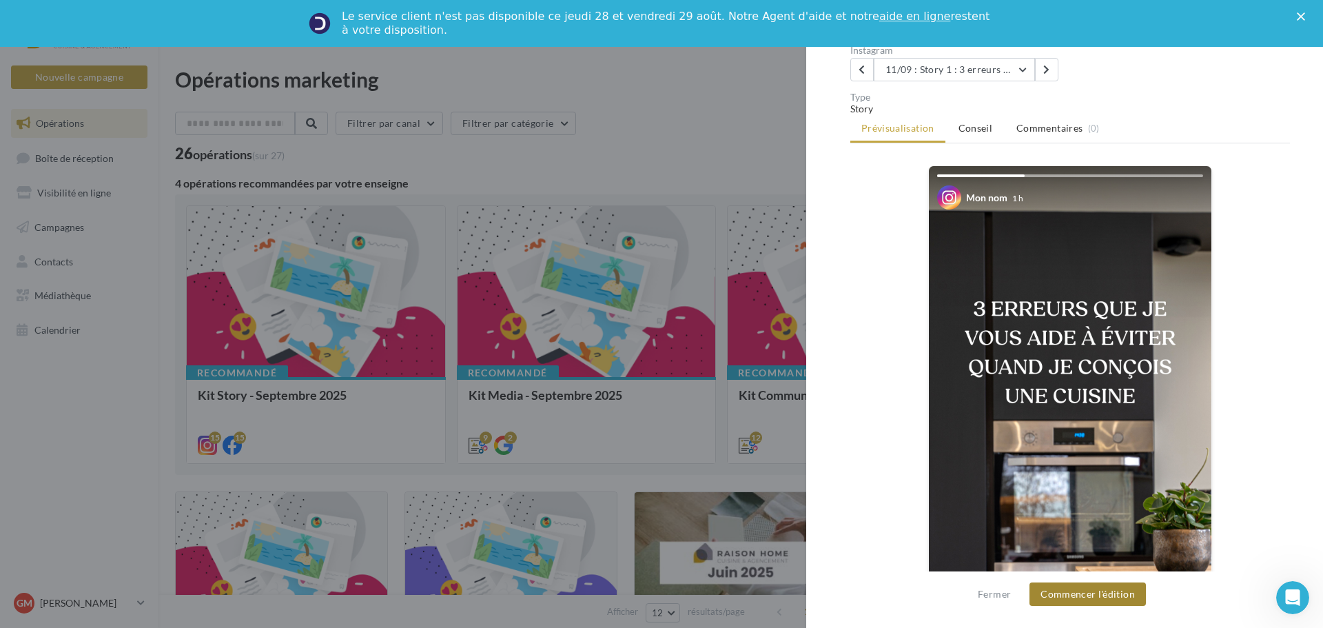
click at [1077, 592] on button "Commencer l'édition" at bounding box center [1087, 593] width 116 height 23
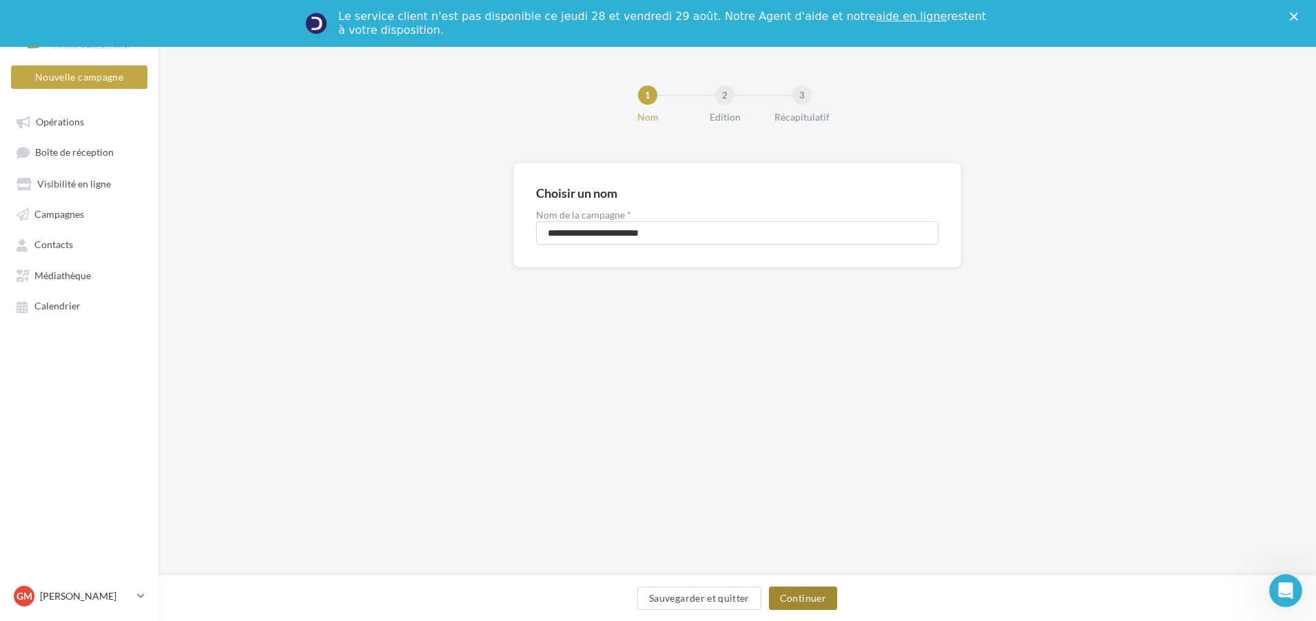
click at [814, 593] on button "Continuer" at bounding box center [803, 597] width 68 height 23
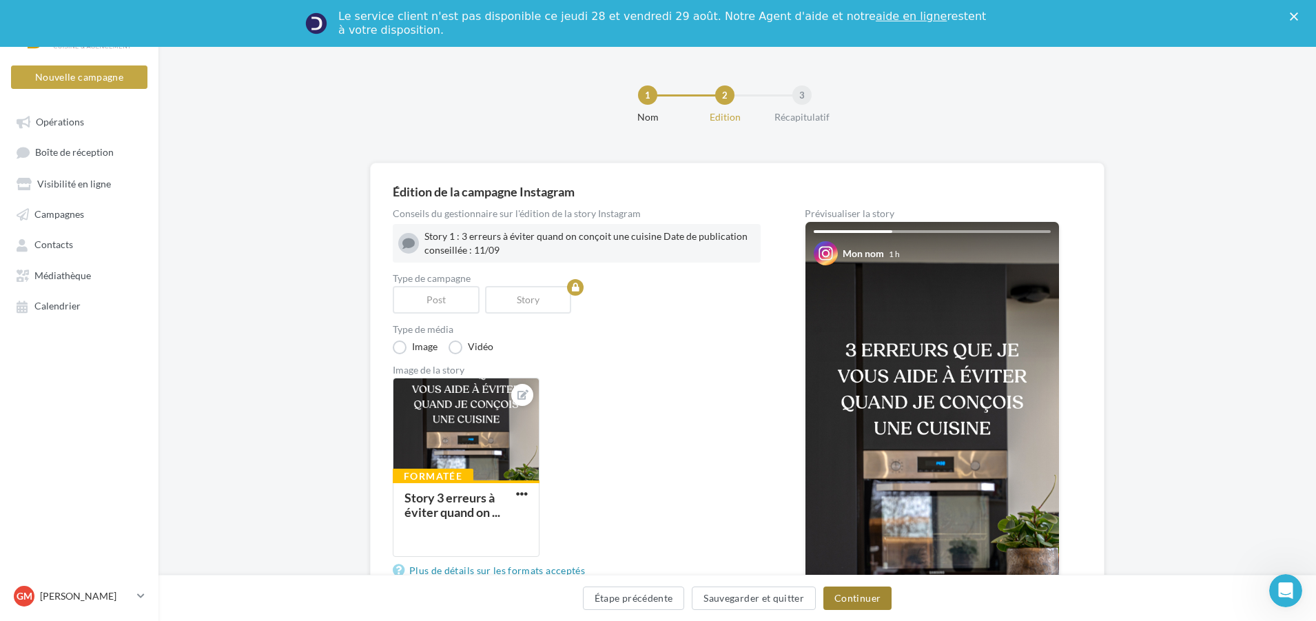
click at [845, 600] on button "Continuer" at bounding box center [857, 597] width 68 height 23
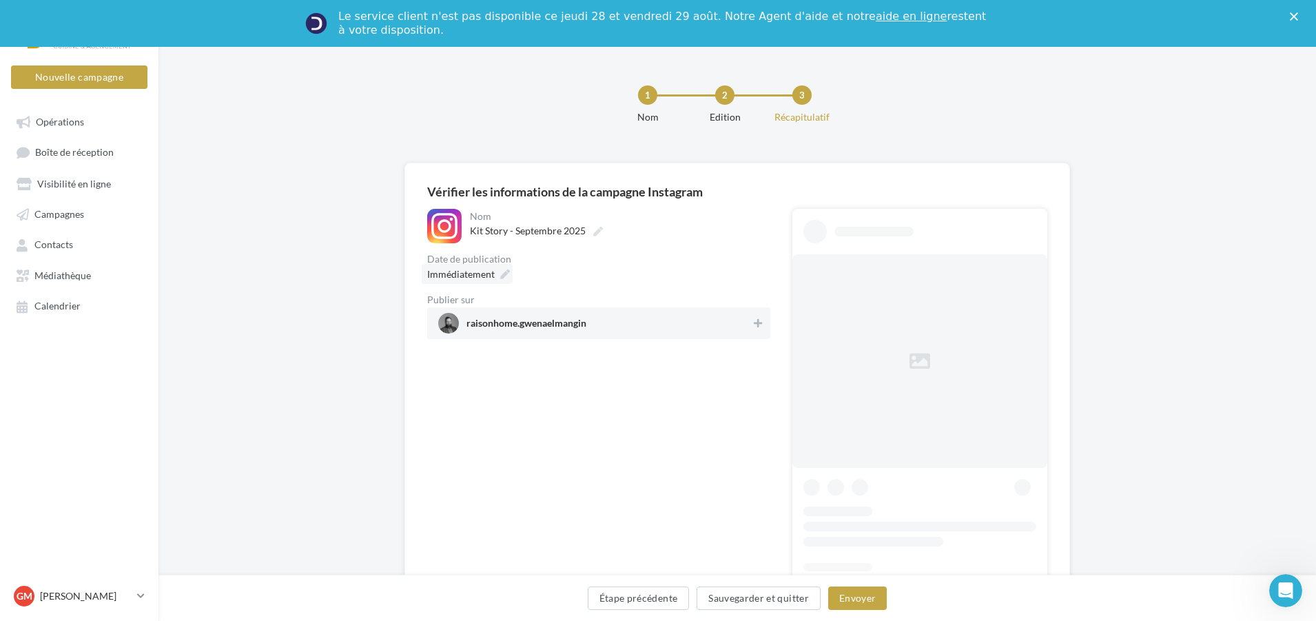
click at [502, 272] on icon at bounding box center [505, 274] width 10 height 10
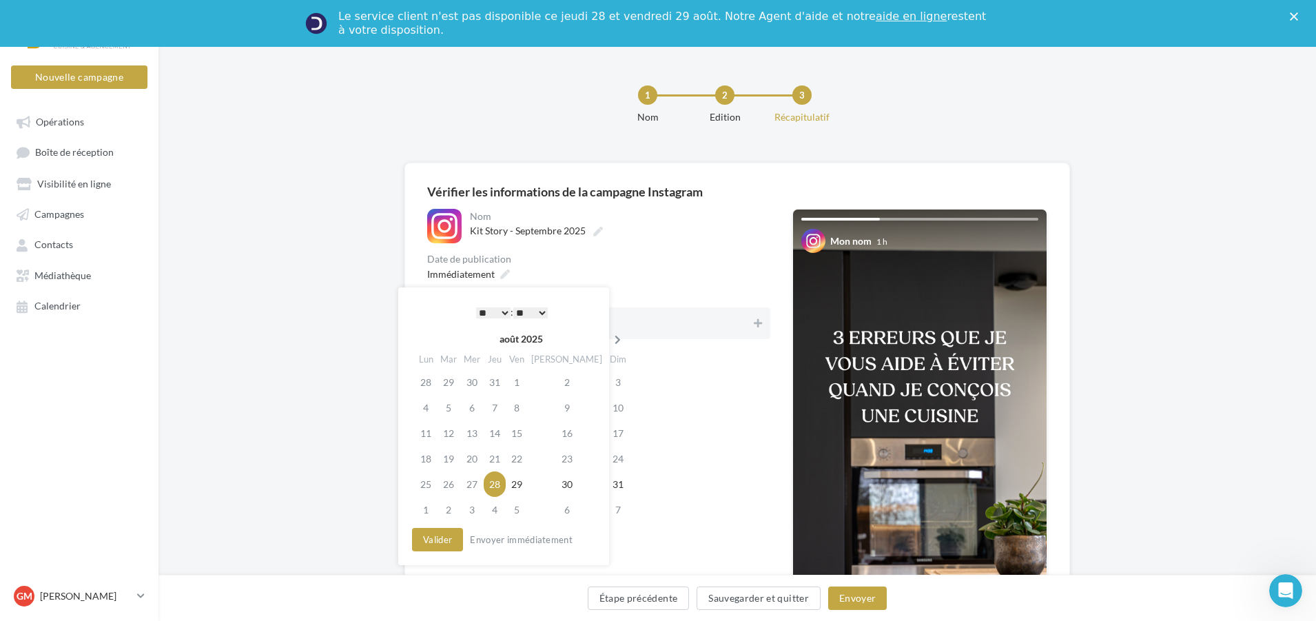
click at [609, 339] on icon at bounding box center [617, 340] width 17 height 10
click at [499, 436] on td "11" at bounding box center [497, 432] width 22 height 25
click at [452, 539] on button "Valider" at bounding box center [437, 539] width 51 height 23
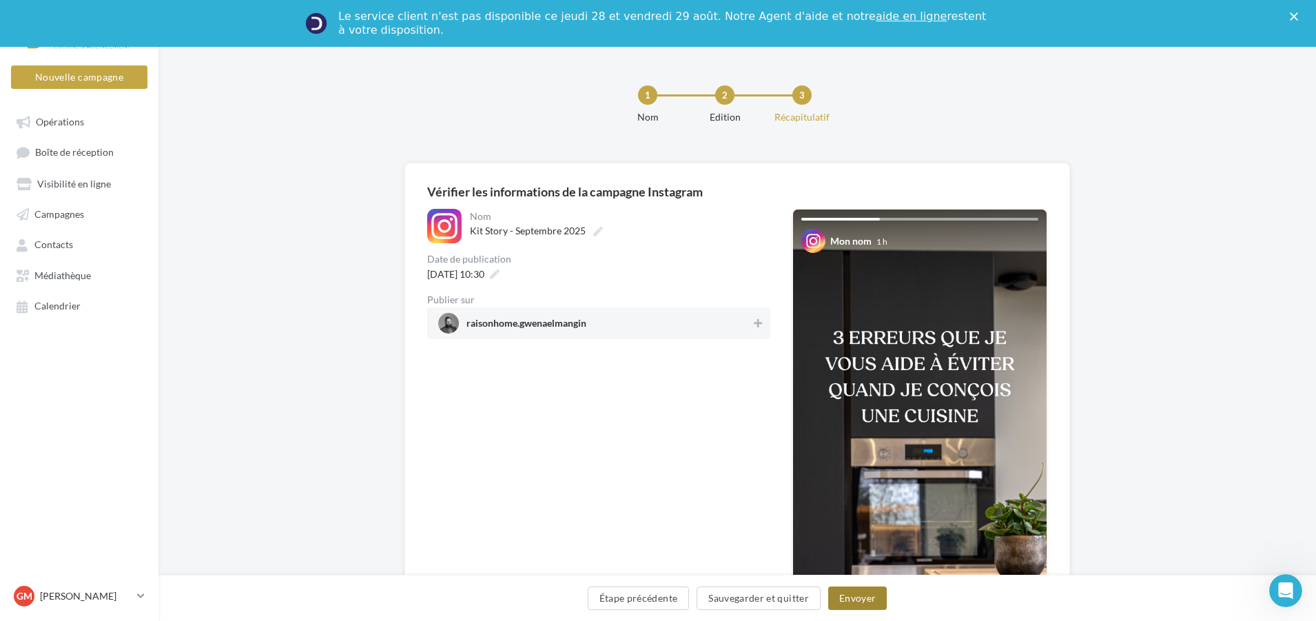
click at [872, 600] on button "Envoyer" at bounding box center [857, 597] width 59 height 23
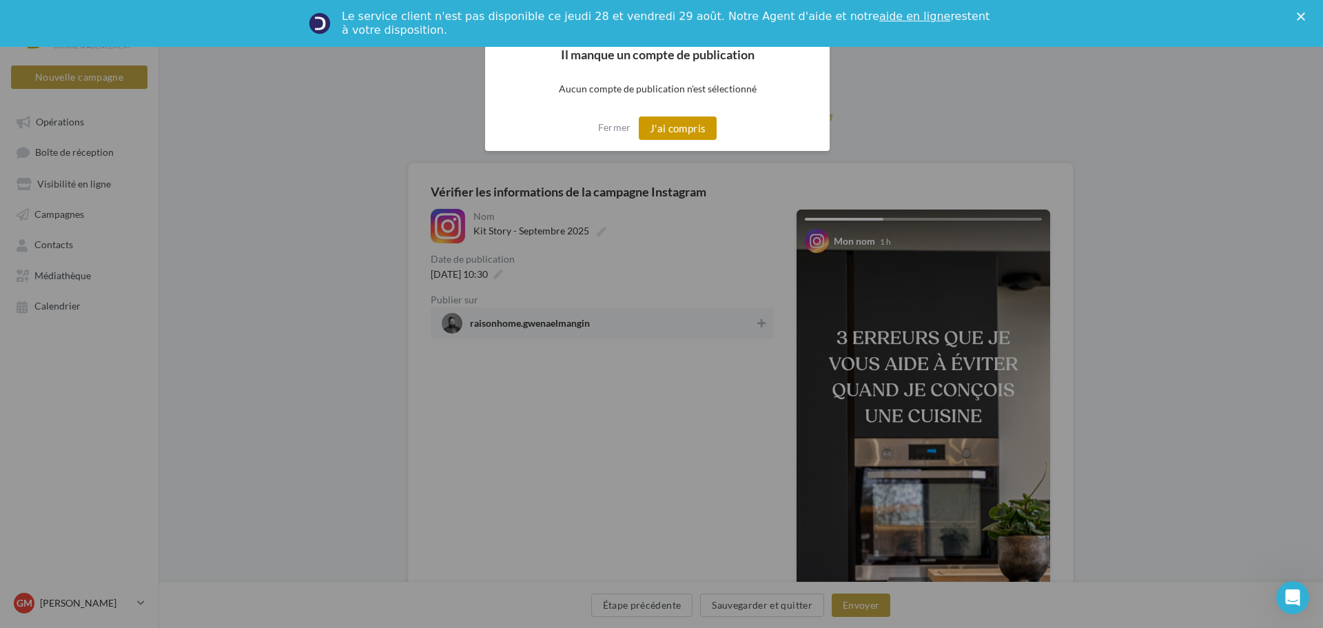
click at [679, 137] on button "J'ai compris" at bounding box center [678, 127] width 79 height 23
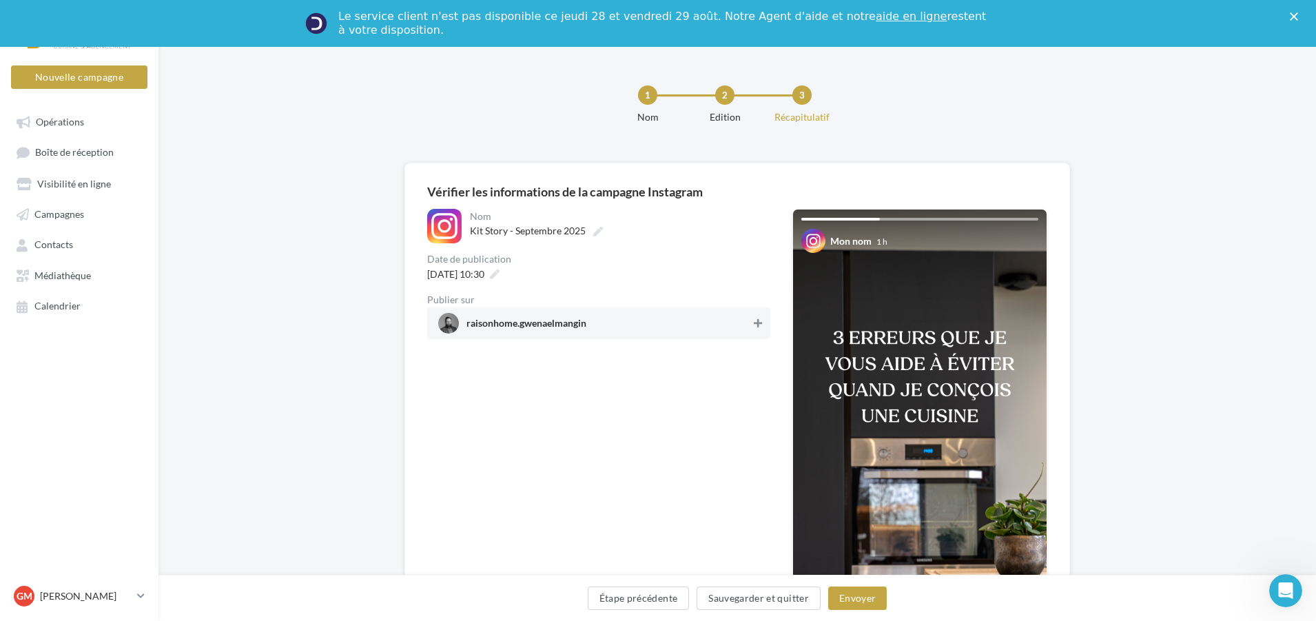
click at [752, 326] on button at bounding box center [758, 323] width 14 height 17
click at [859, 605] on button "Envoyer" at bounding box center [857, 597] width 59 height 23
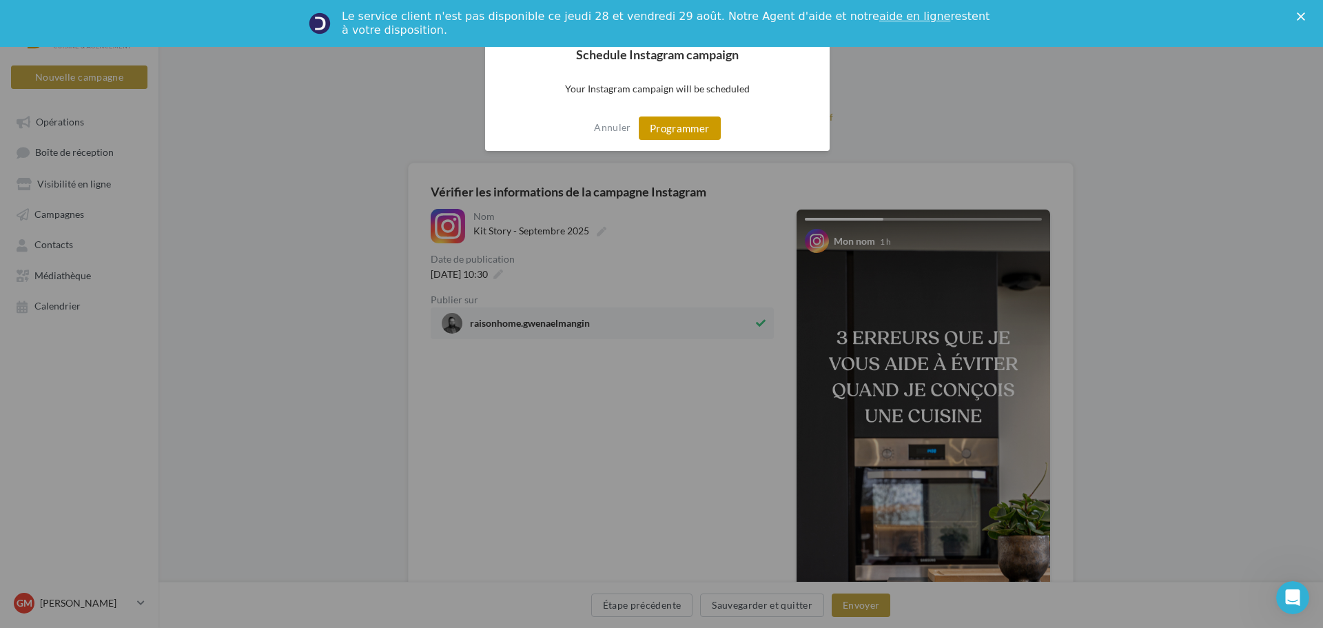
click at [668, 130] on button "Programmer" at bounding box center [680, 127] width 82 height 23
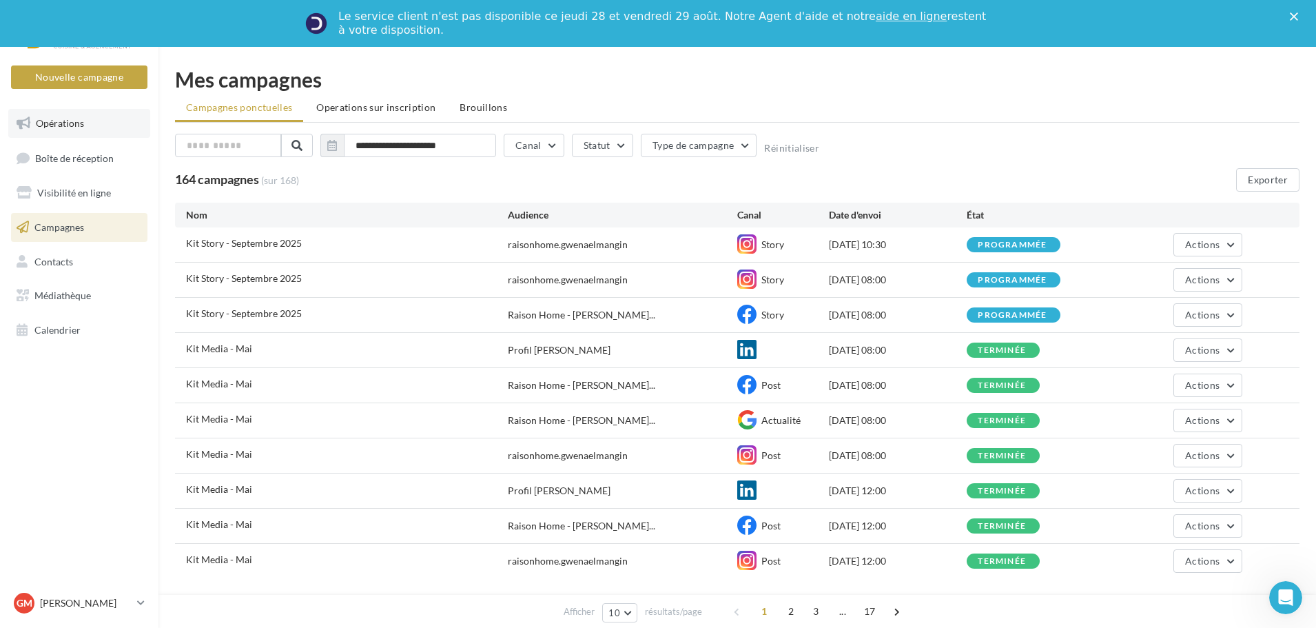
click at [64, 127] on span "Opérations" at bounding box center [60, 123] width 48 height 12
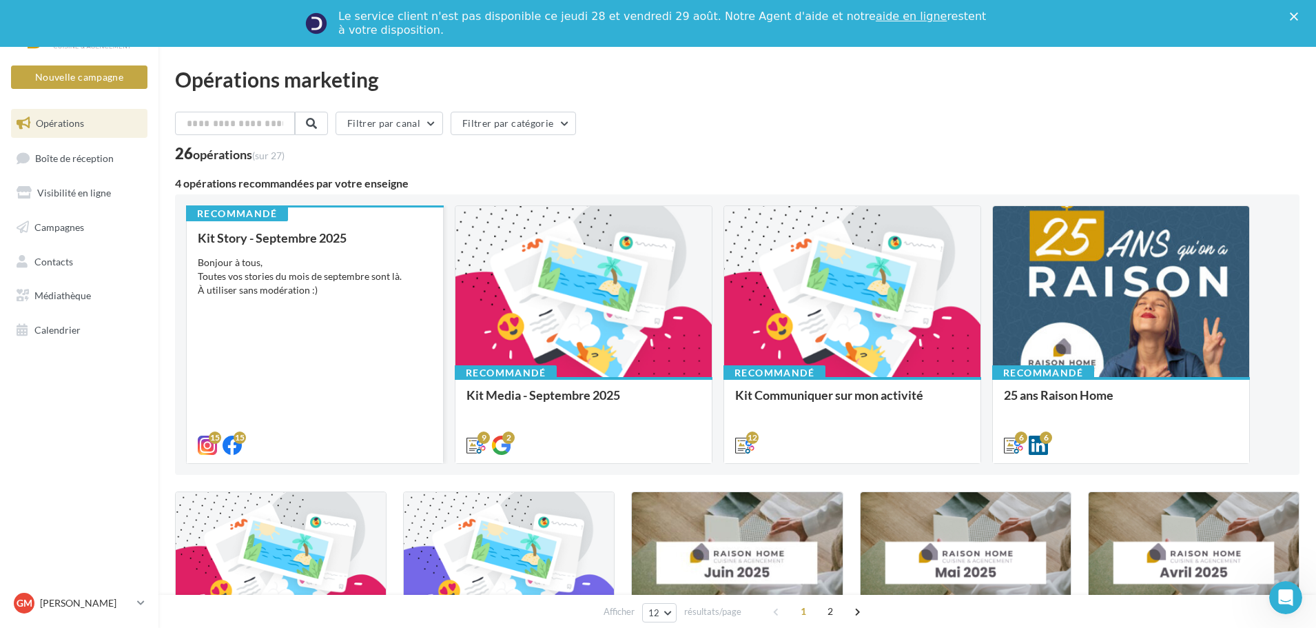
click at [382, 285] on div "Bonjour à tous, Toutes vos stories du mois de septembre sont là. À utiliser san…" at bounding box center [315, 276] width 234 height 41
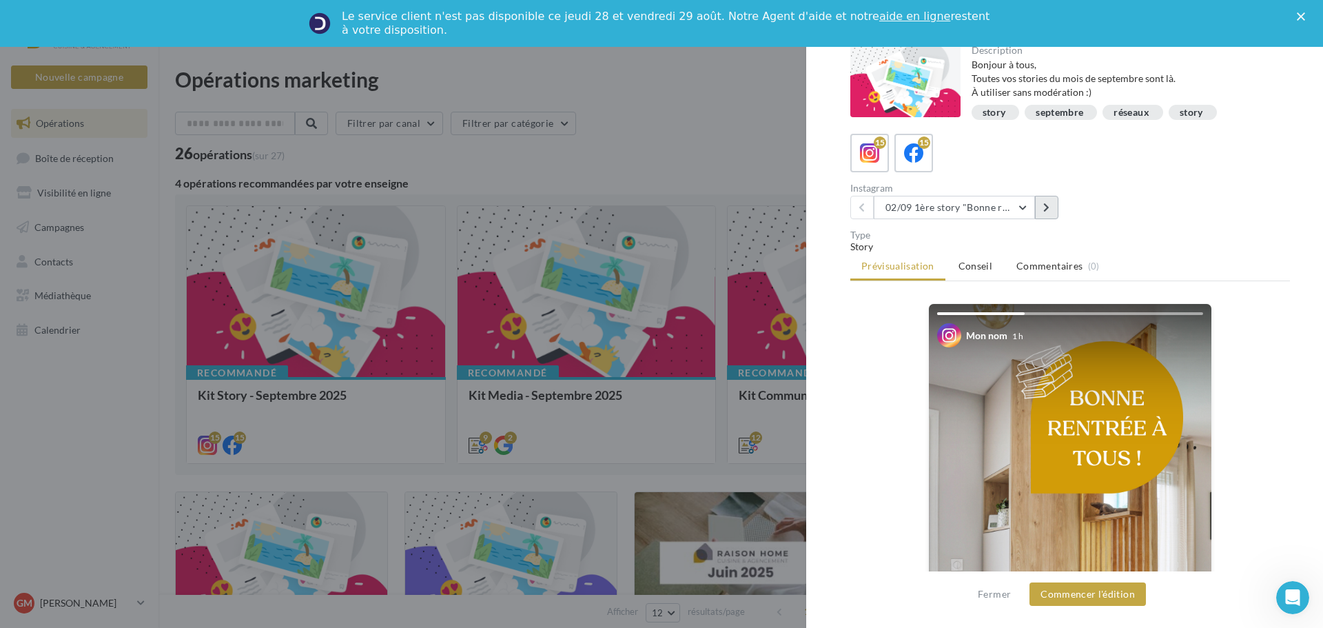
click at [1051, 214] on button at bounding box center [1046, 207] width 23 height 23
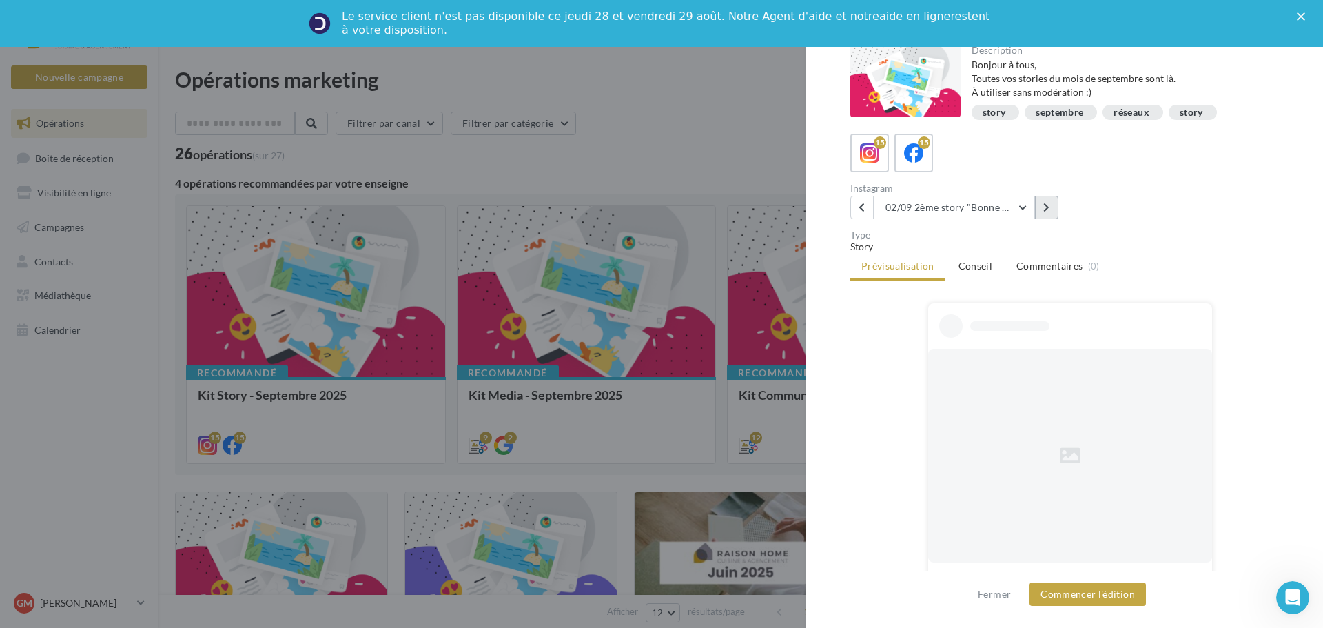
click at [1051, 214] on button at bounding box center [1046, 207] width 23 height 23
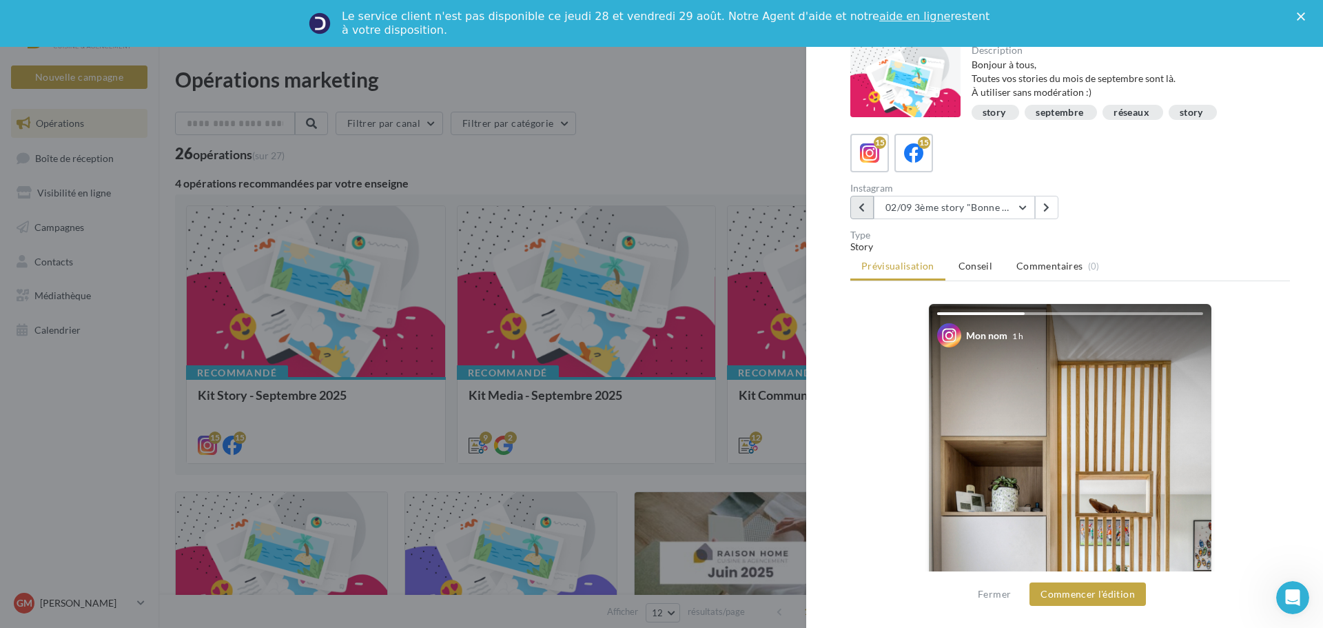
click at [865, 216] on button at bounding box center [861, 207] width 23 height 23
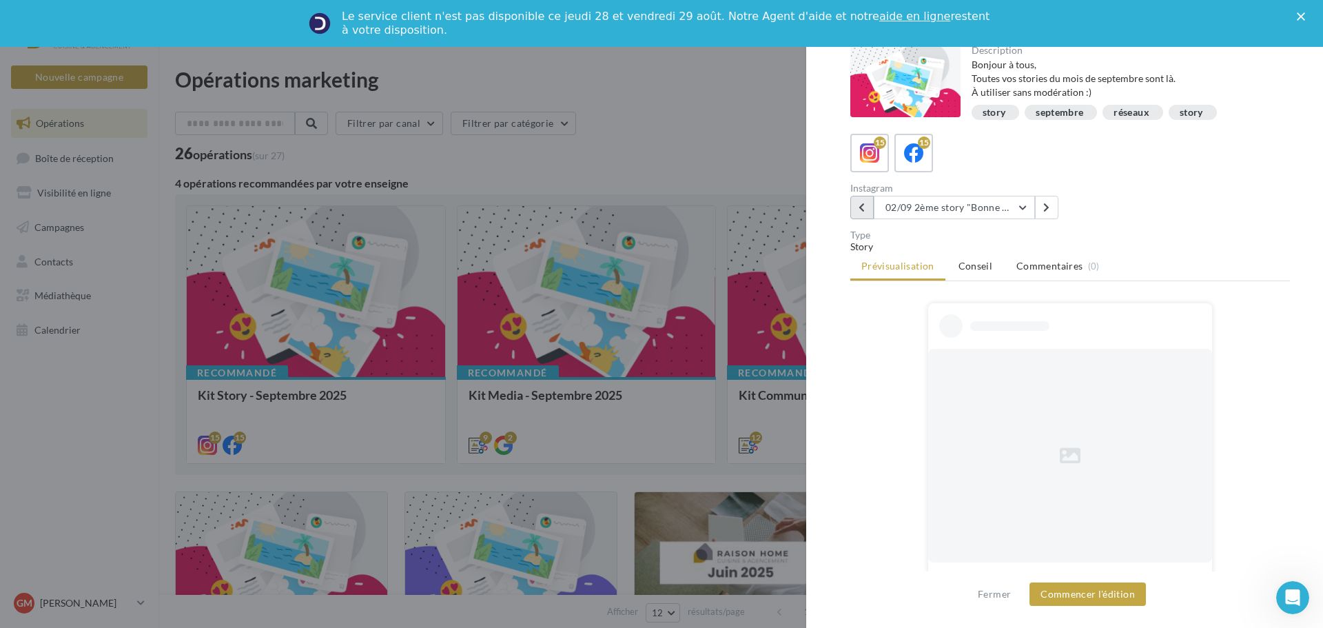
click at [865, 216] on button at bounding box center [861, 207] width 23 height 23
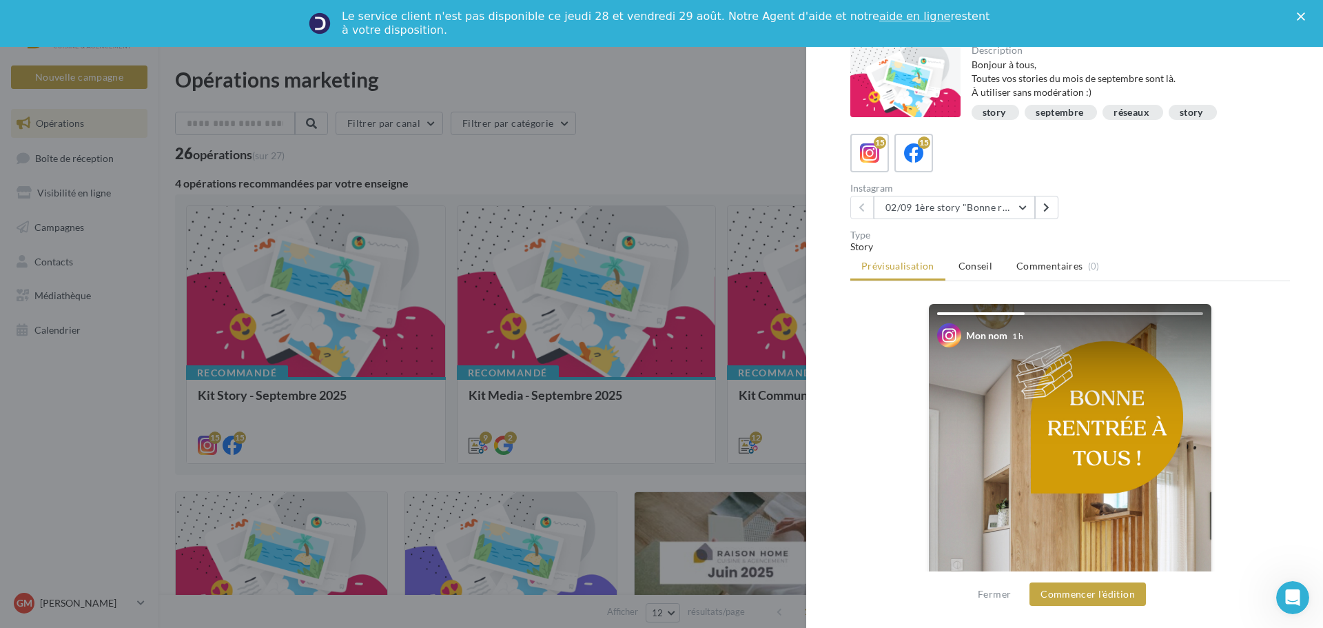
scroll to position [69, 0]
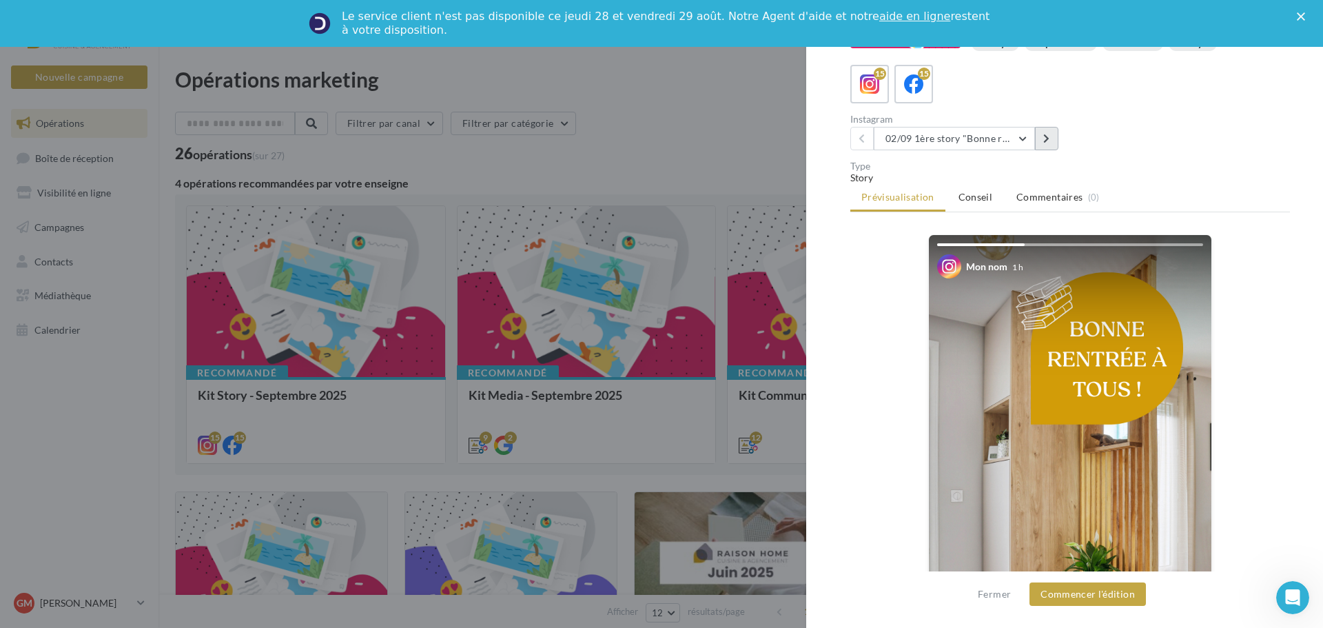
click at [1047, 142] on icon at bounding box center [1046, 139] width 6 height 10
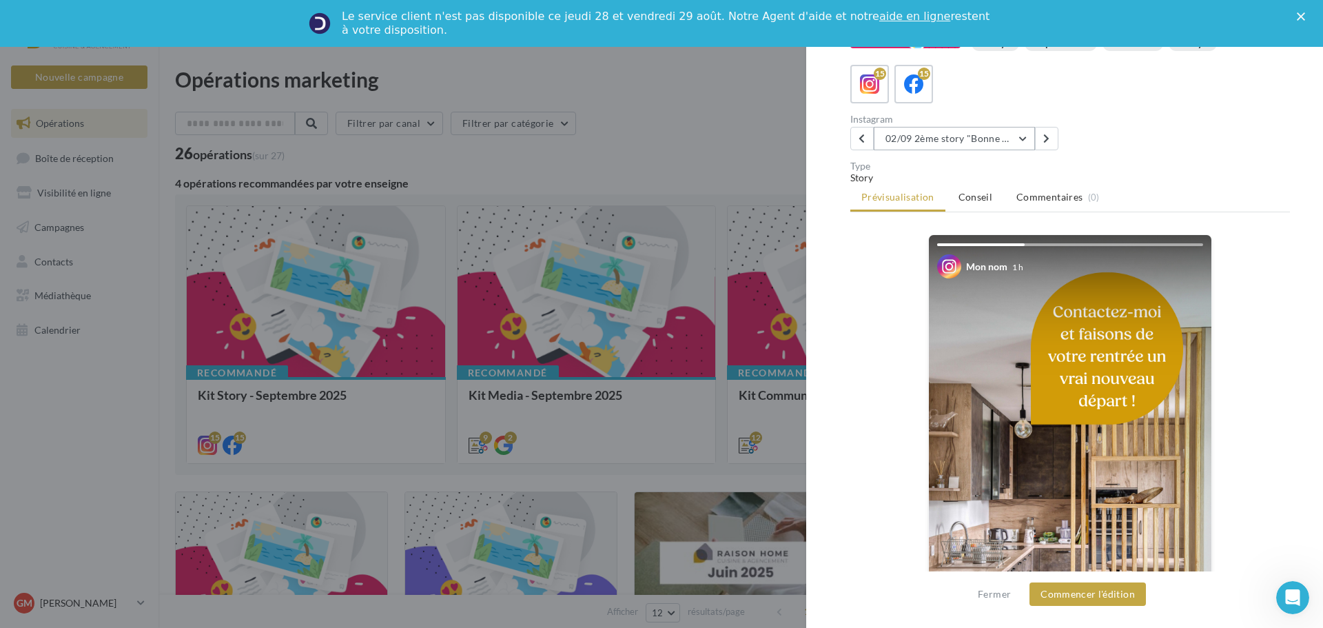
click at [1024, 141] on button "02/09 2ème story "Bonne rentrée"" at bounding box center [954, 138] width 161 height 23
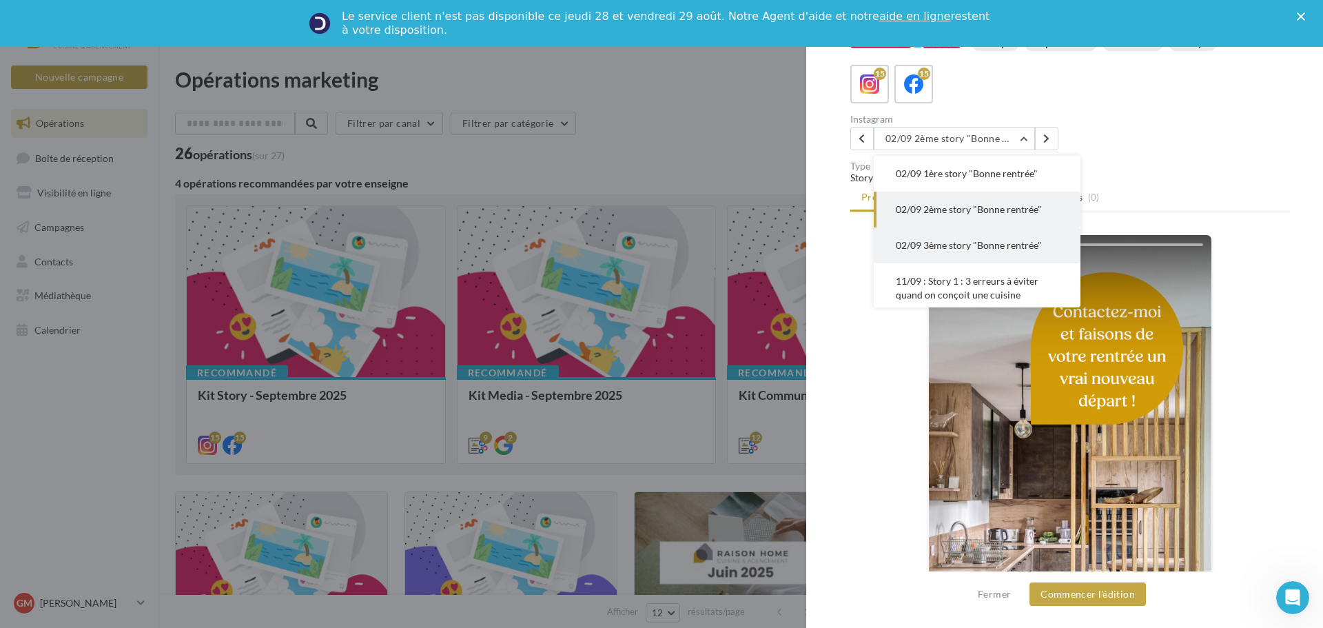
click at [1030, 255] on button "02/09 3ème story "Bonne rentrée"" at bounding box center [977, 245] width 207 height 36
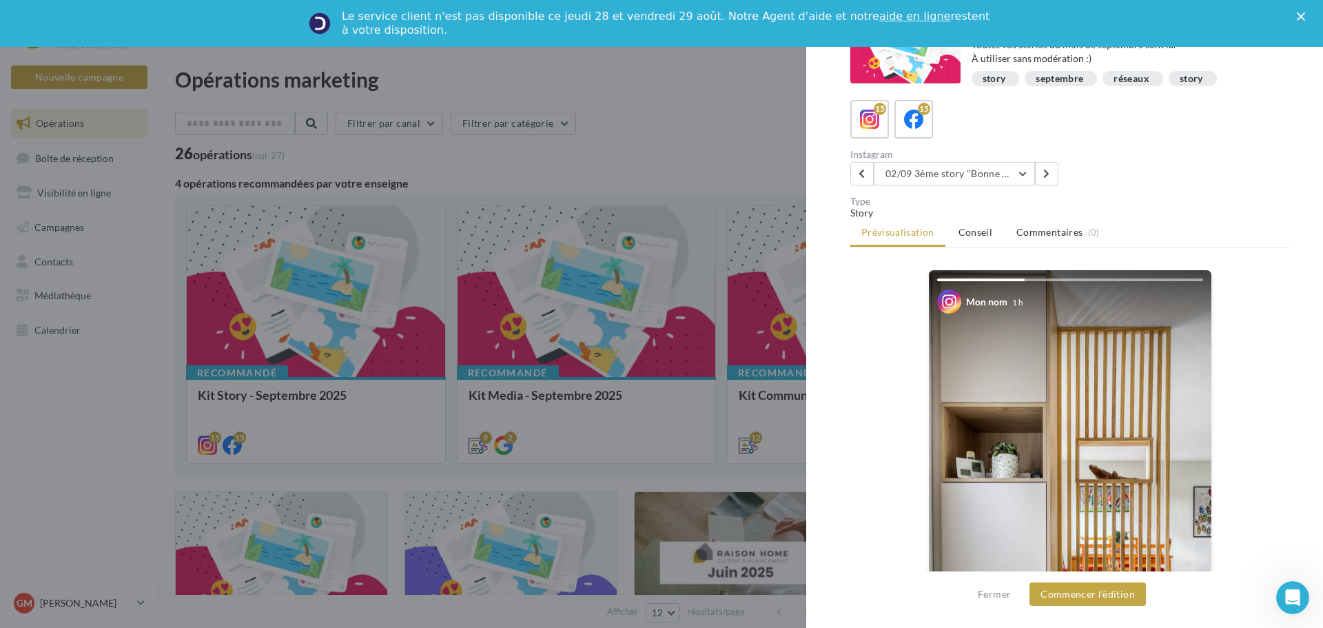
scroll to position [0, 0]
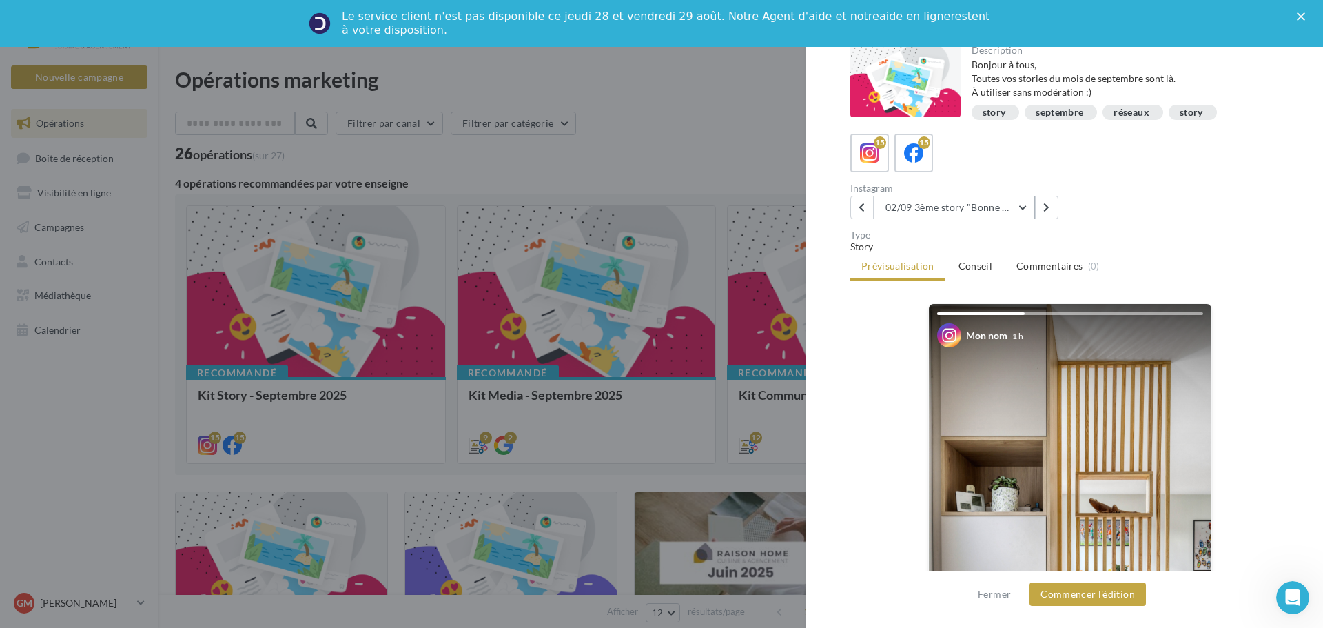
click at [929, 210] on button "02/09 3ème story "Bonne rentrée"" at bounding box center [954, 207] width 161 height 23
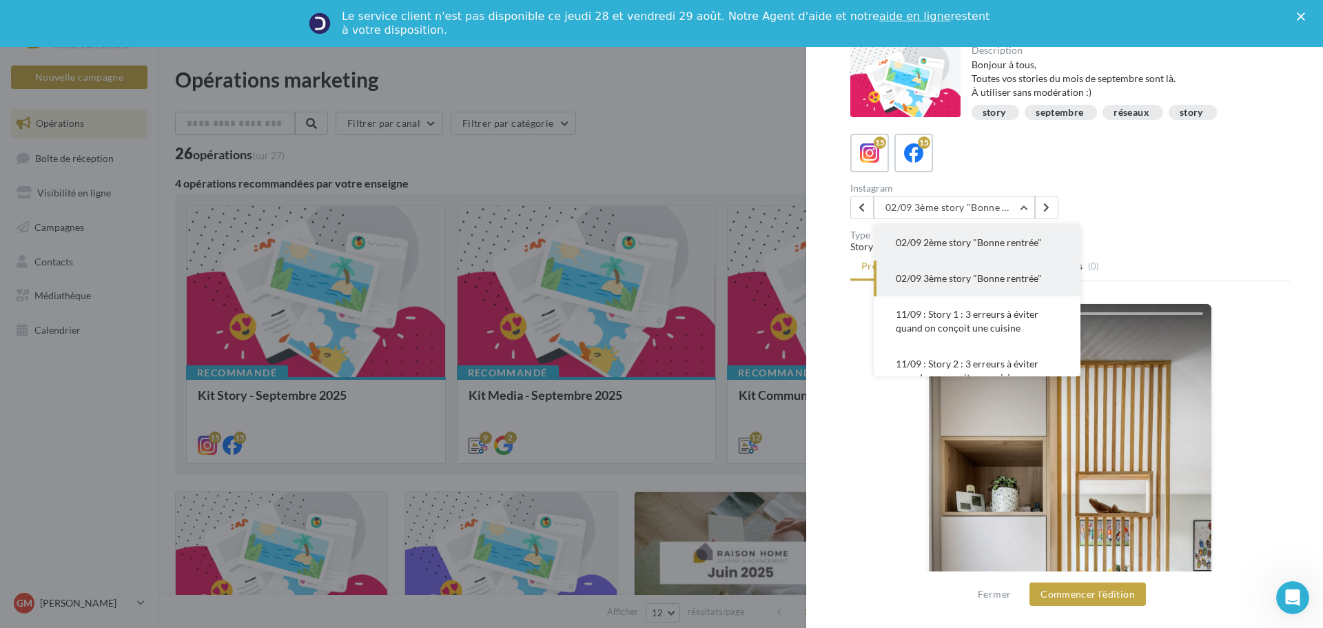
click at [936, 242] on span "02/09 2ème story "Bonne rentrée"" at bounding box center [969, 242] width 146 height 12
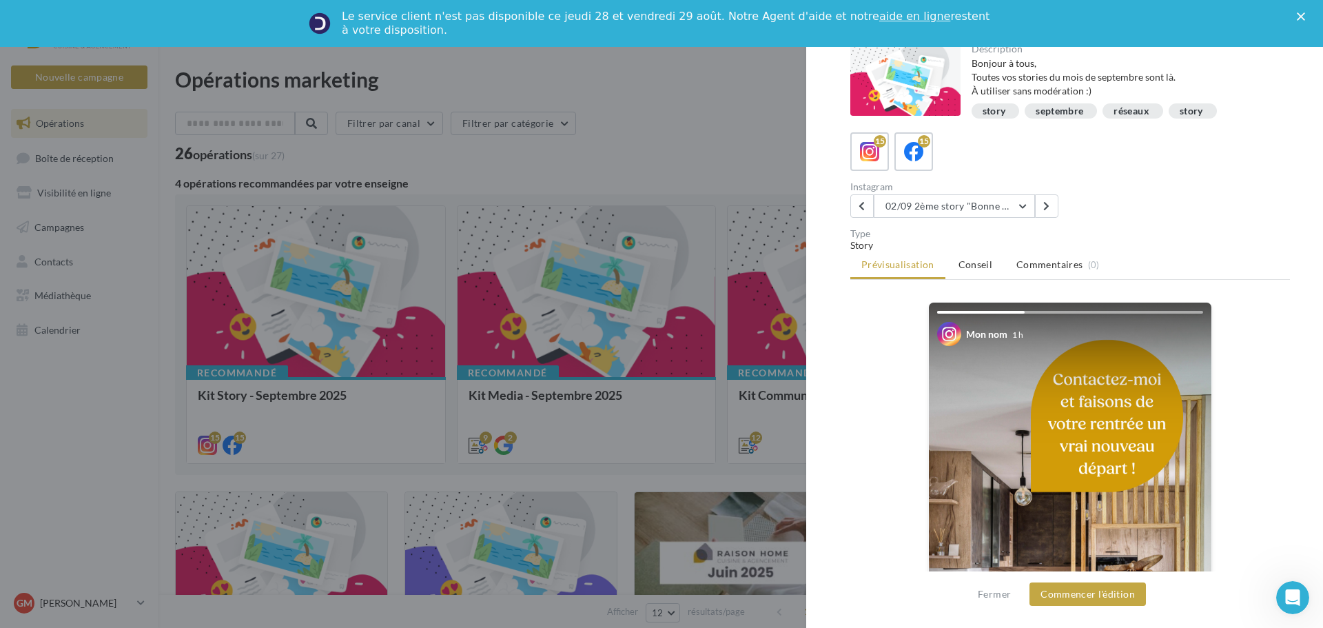
scroll to position [0, 0]
click at [867, 209] on button at bounding box center [861, 207] width 23 height 23
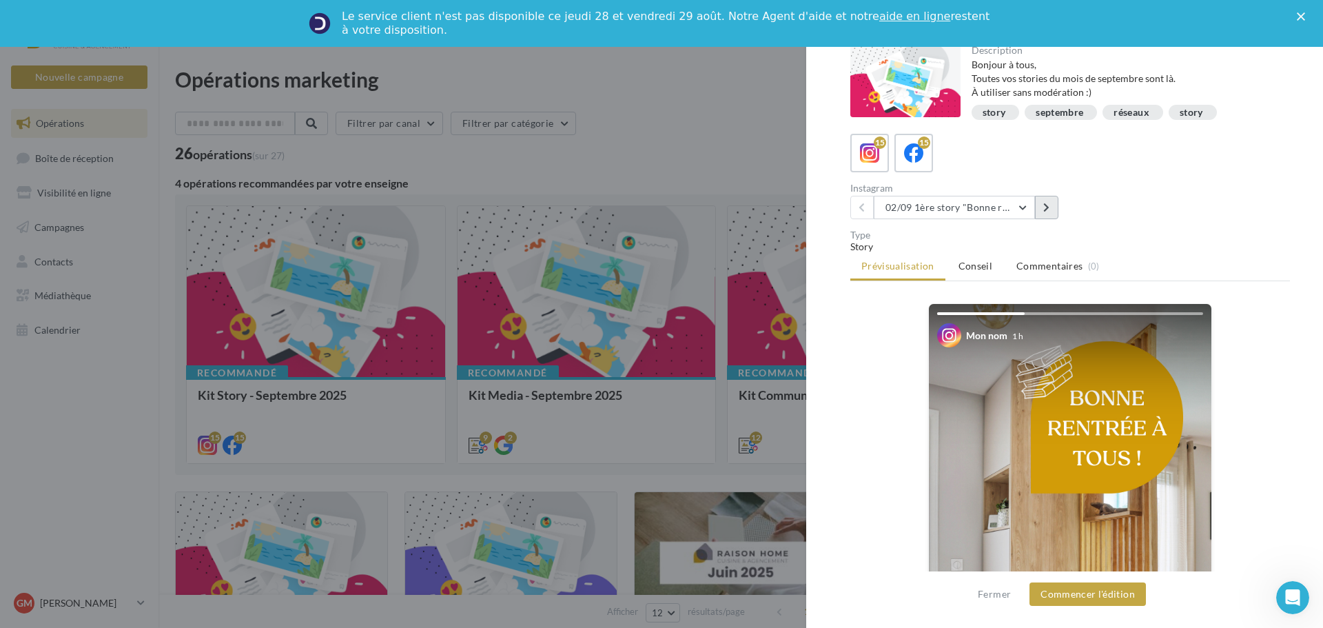
click at [1046, 212] on icon at bounding box center [1046, 208] width 6 height 10
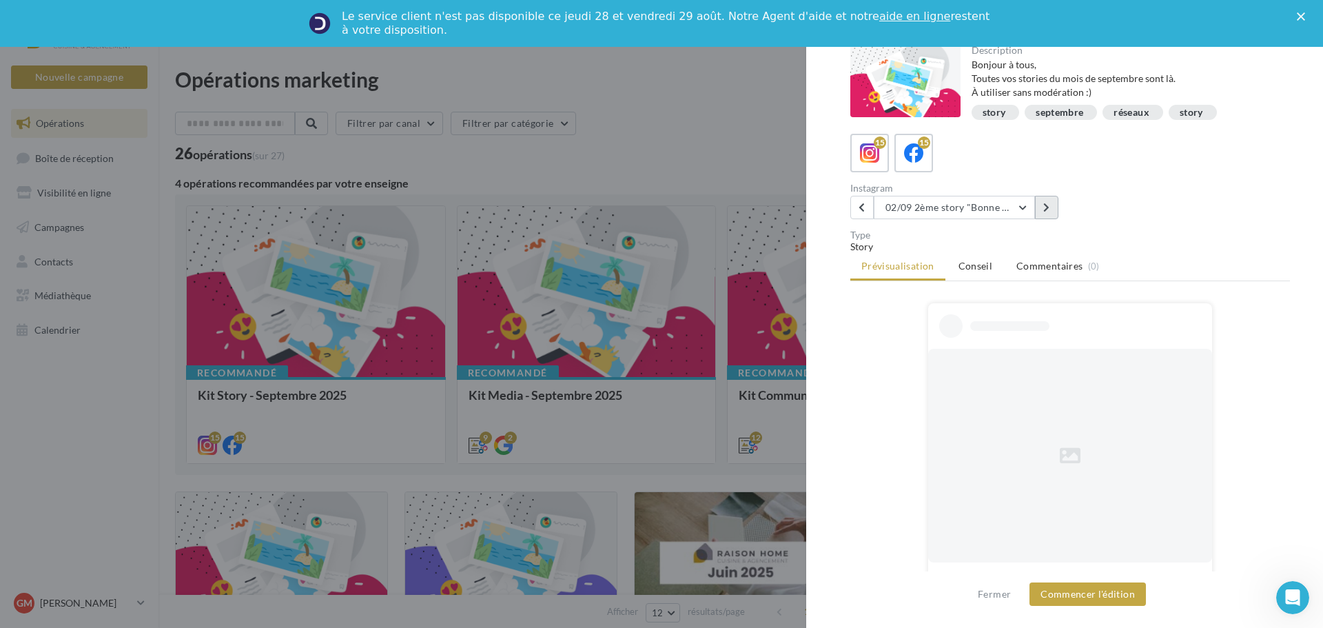
click at [1046, 212] on icon at bounding box center [1046, 208] width 6 height 10
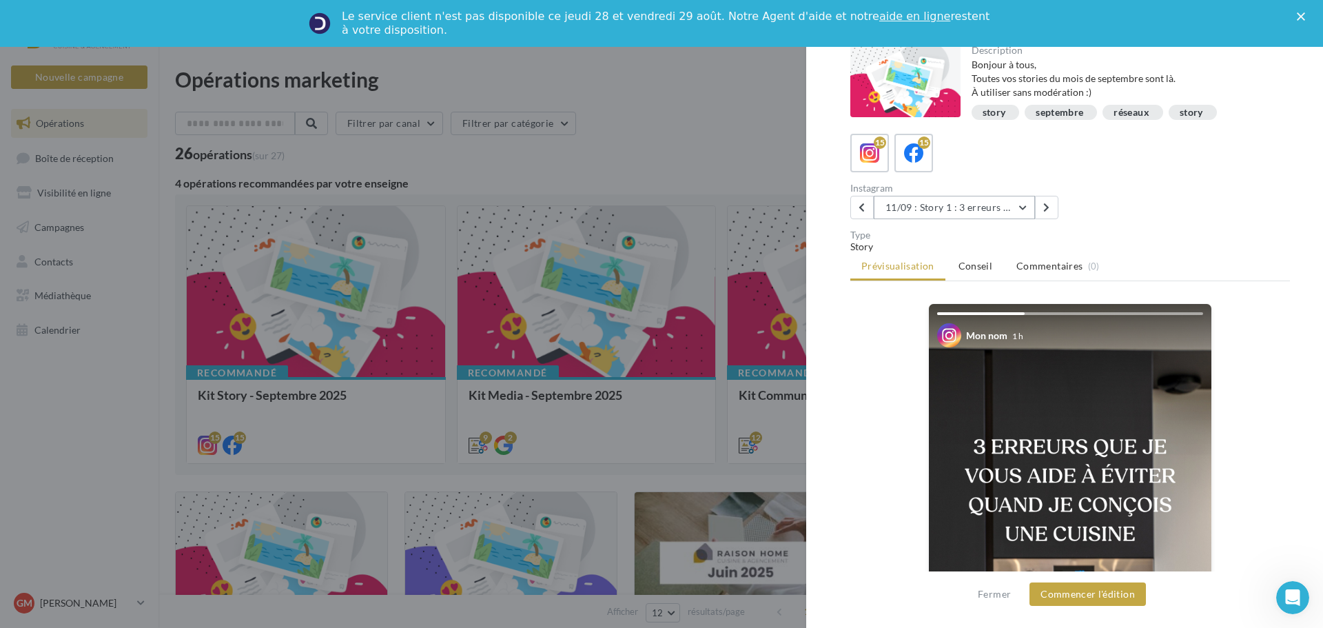
click at [1022, 207] on button "11/09 : Story 1 : 3 erreurs à éviter quand on conçoit une cuisine" at bounding box center [954, 207] width 161 height 23
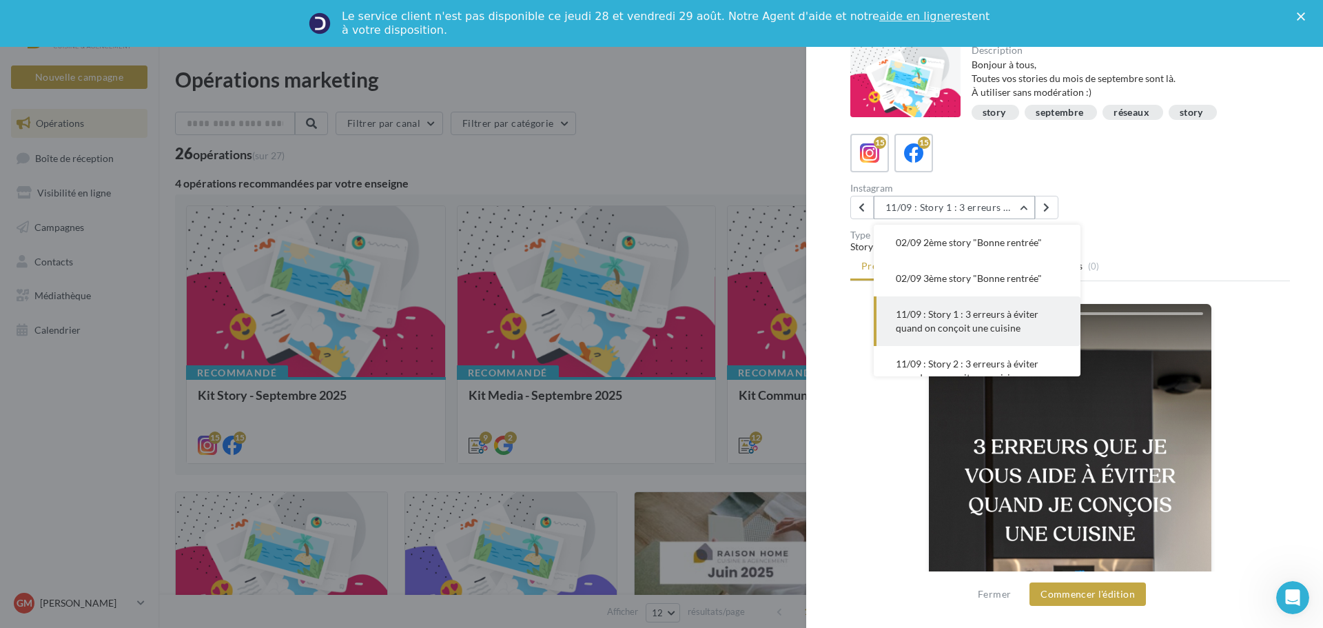
scroll to position [99, 0]
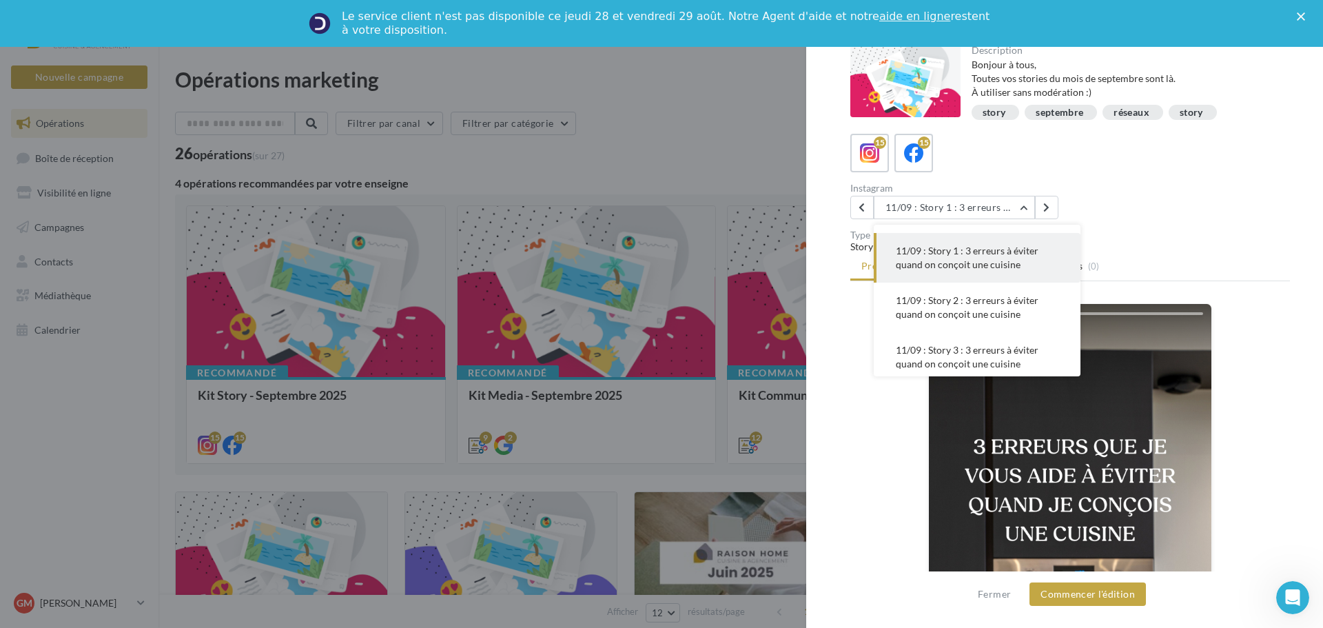
click at [1013, 301] on span "11/09 : Story 2 : 3 erreurs à éviter quand on conçoit une cuisine" at bounding box center [967, 306] width 143 height 25
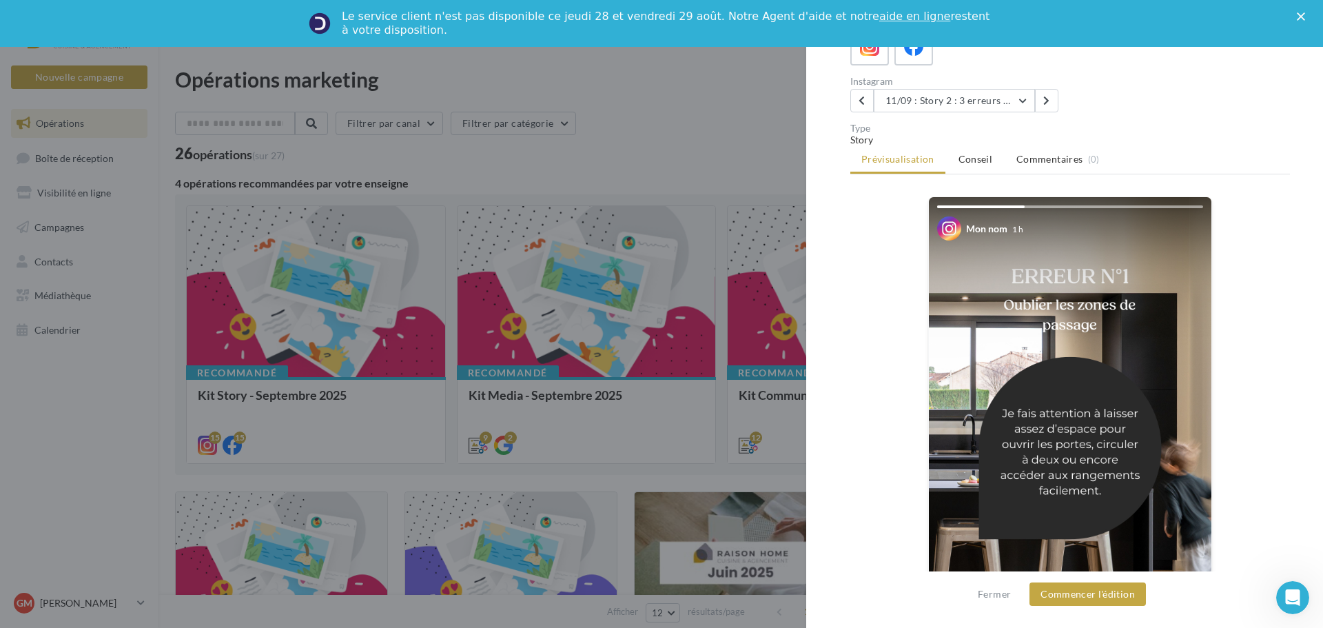
scroll to position [138, 0]
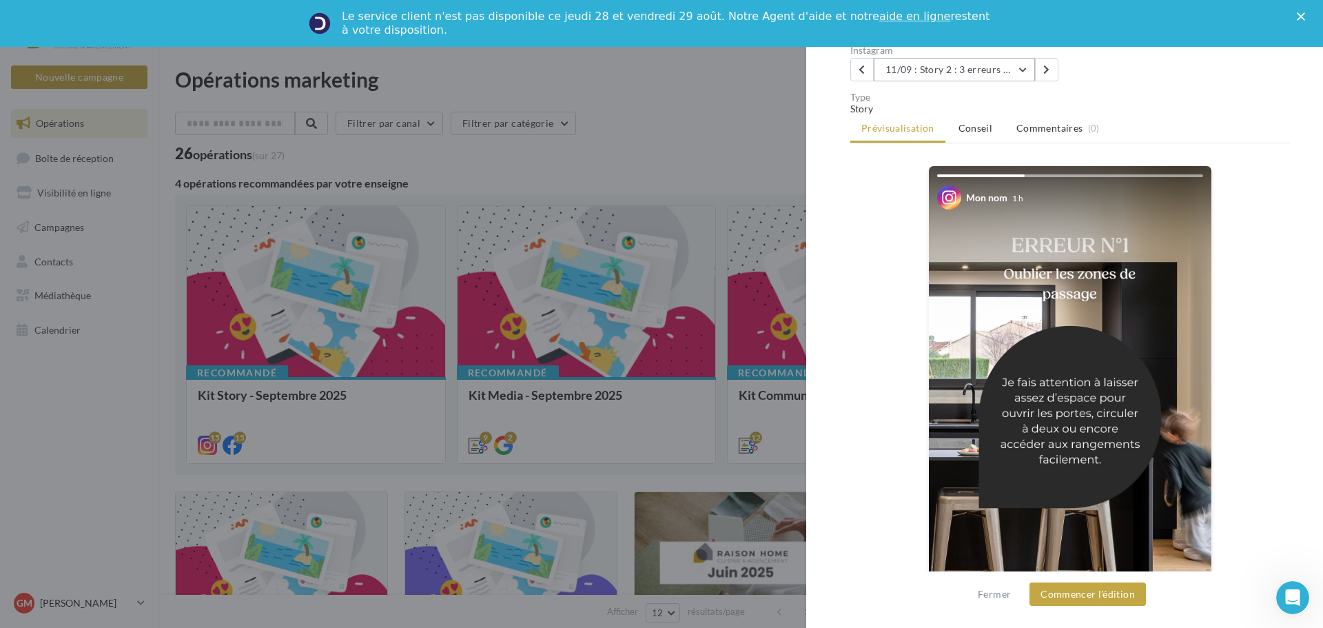
click at [1024, 73] on button "11/09 : Story 2 : 3 erreurs à éviter quand on conçoit une cuisine" at bounding box center [954, 69] width 161 height 23
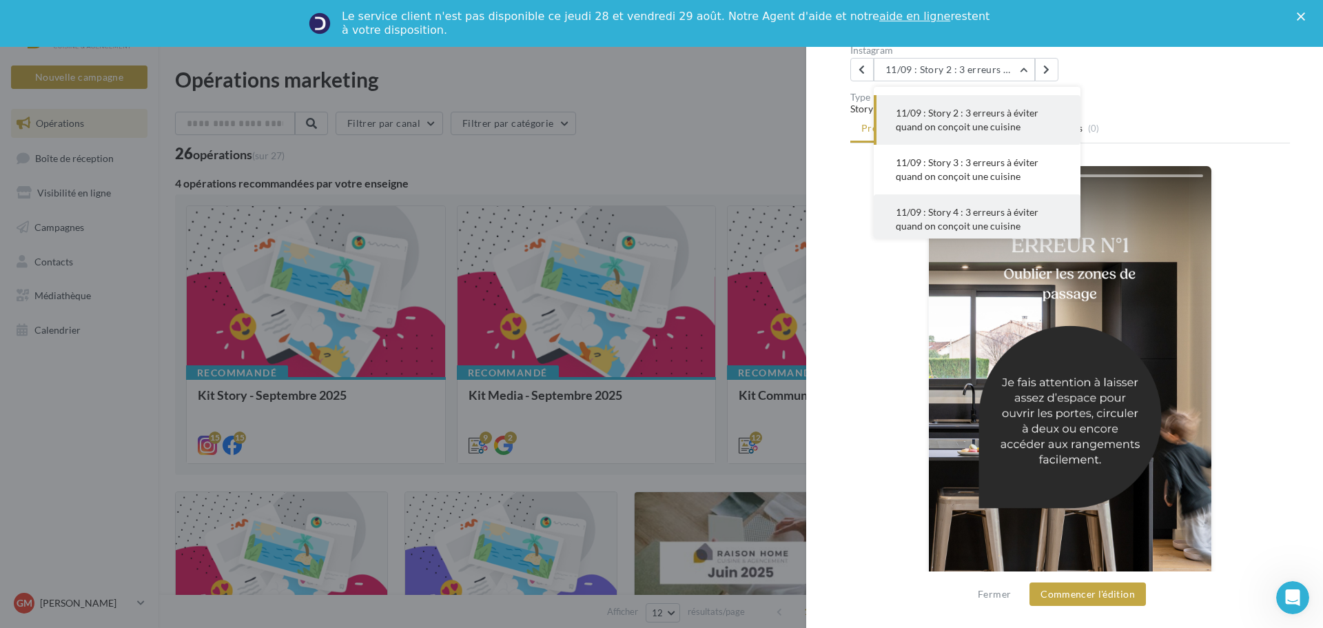
click at [1000, 228] on span "11/09 : Story 4 : 3 erreurs à éviter quand on conçoit une cuisine" at bounding box center [967, 218] width 143 height 25
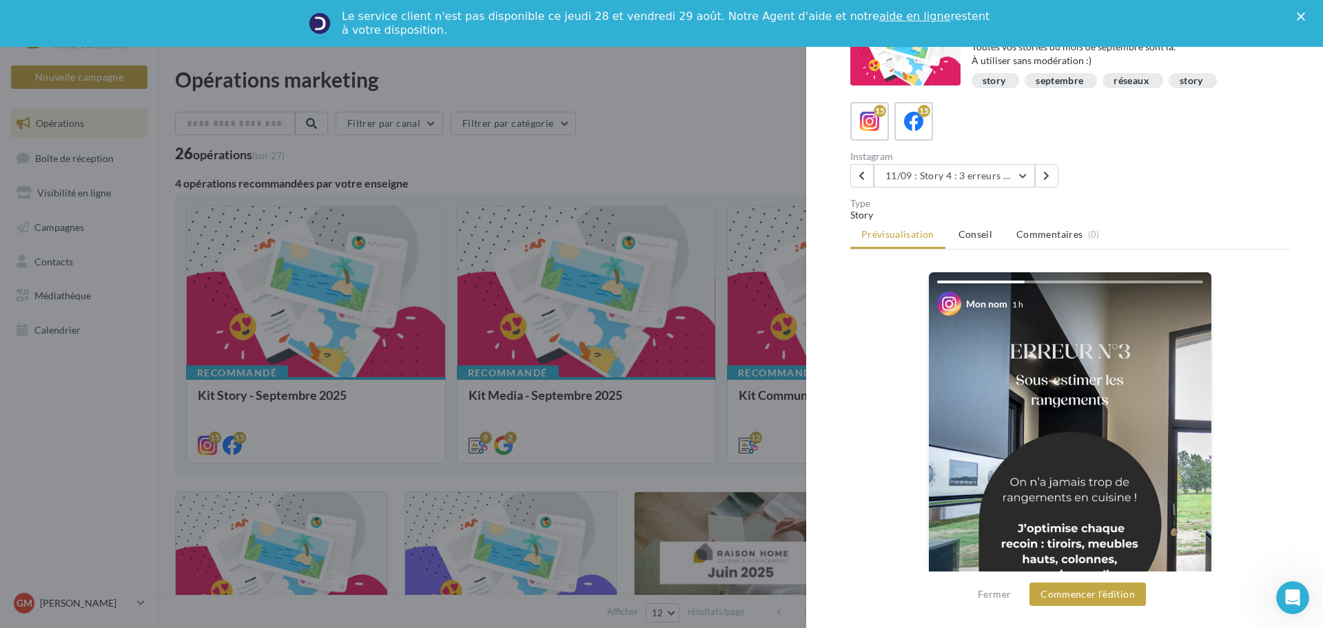
scroll to position [0, 0]
